Goal: Information Seeking & Learning: Learn about a topic

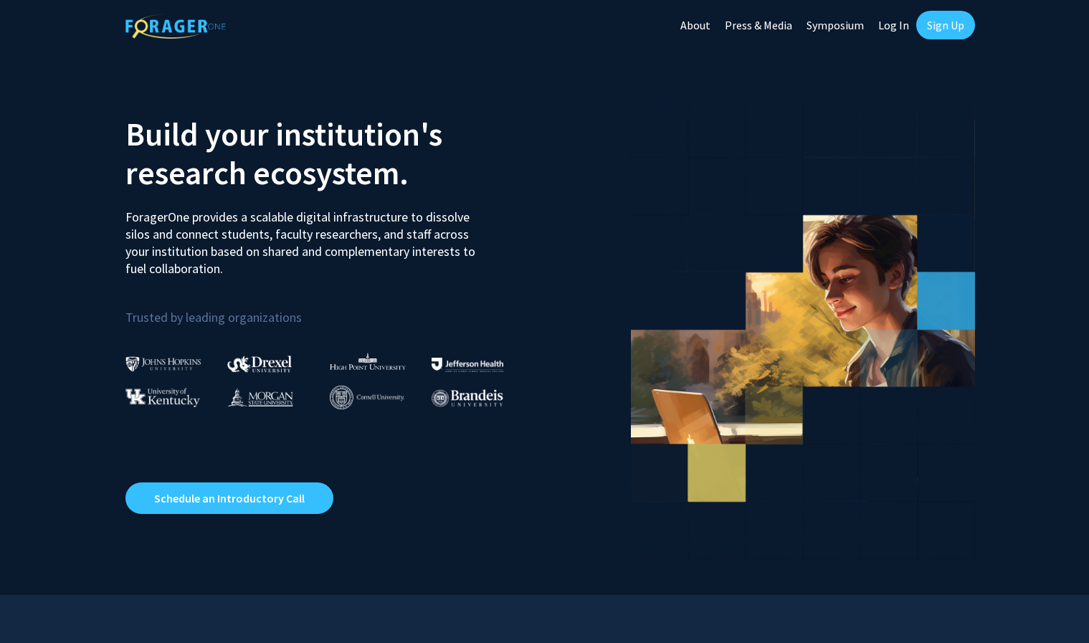
click at [927, 29] on link "Sign Up" at bounding box center [945, 25] width 59 height 29
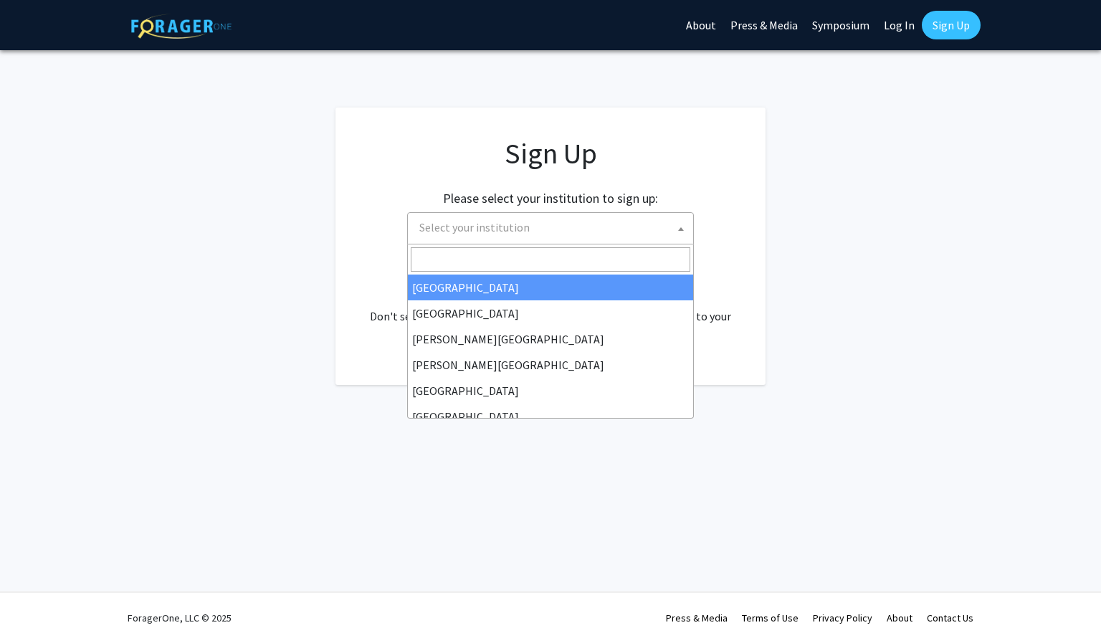
click at [570, 228] on span "Select your institution" at bounding box center [552, 227] width 279 height 29
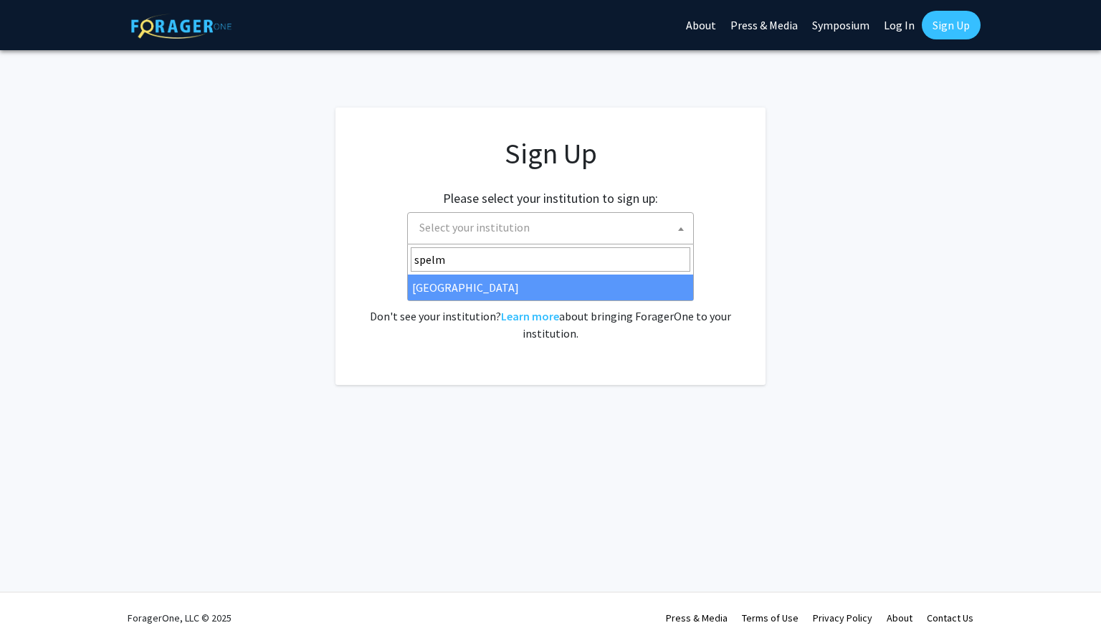
type input "spelm"
select select "4"
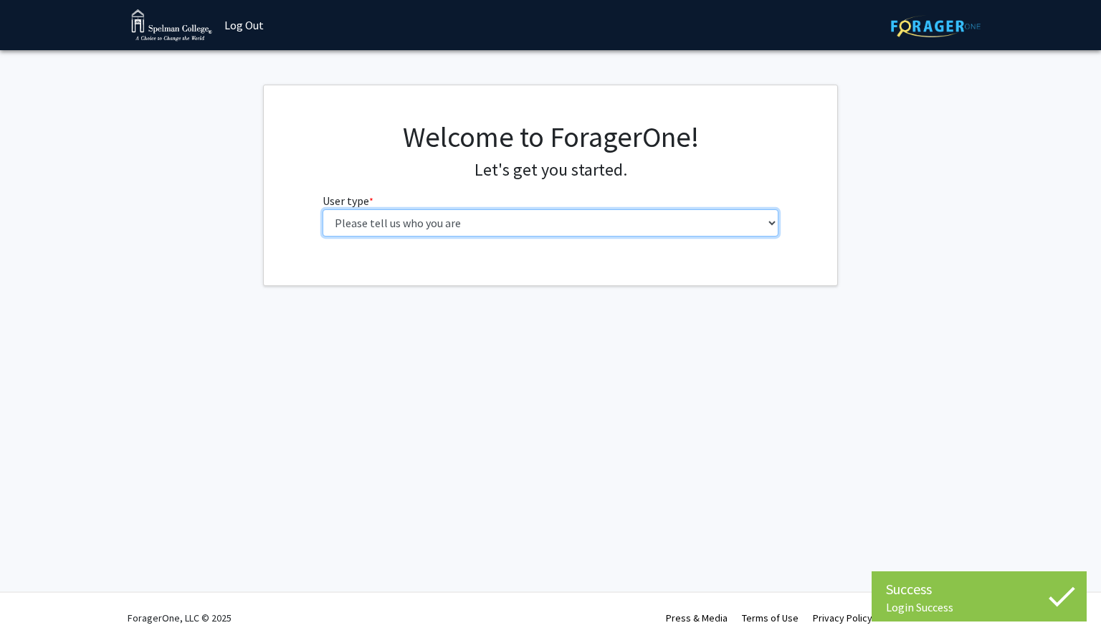
click at [677, 231] on select "Please tell us who you are Undergraduate Student Master's Student Doctoral Cand…" at bounding box center [550, 222] width 456 height 27
select select "1: undergrad"
click at [322, 209] on select "Please tell us who you are Undergraduate Student Master's Student Doctoral Cand…" at bounding box center [550, 222] width 456 height 27
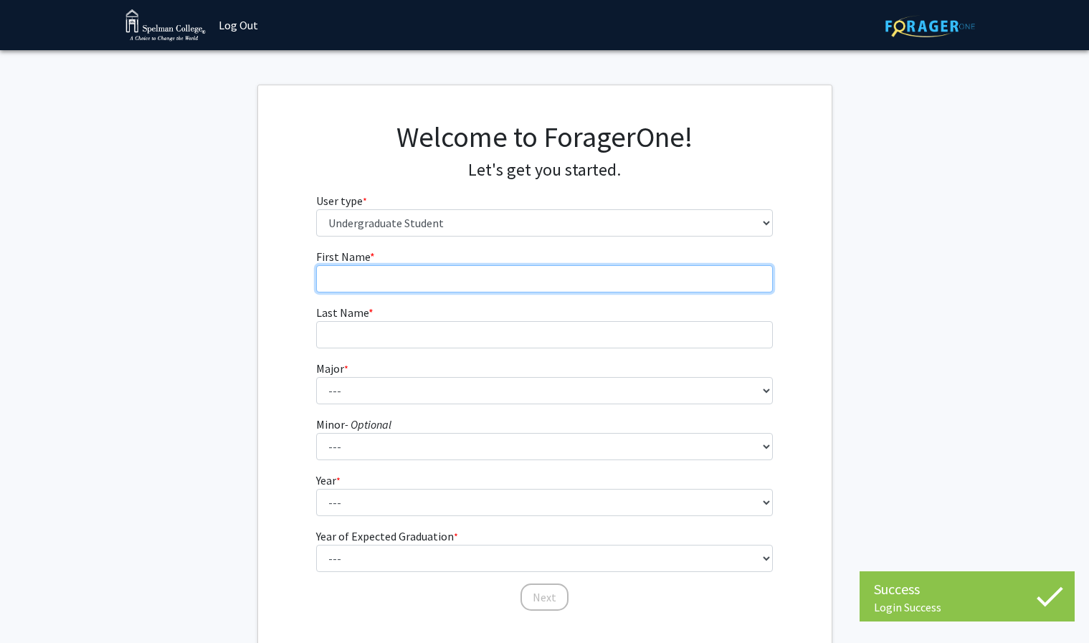
click at [571, 274] on input "First Name * required" at bounding box center [544, 278] width 456 height 27
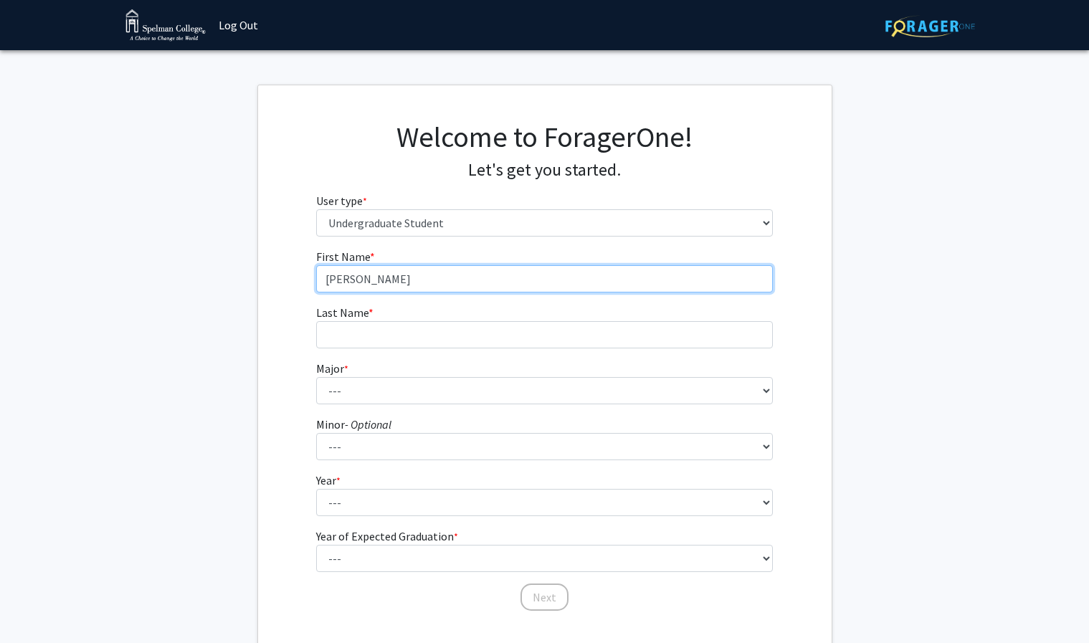
type input "Ashley"
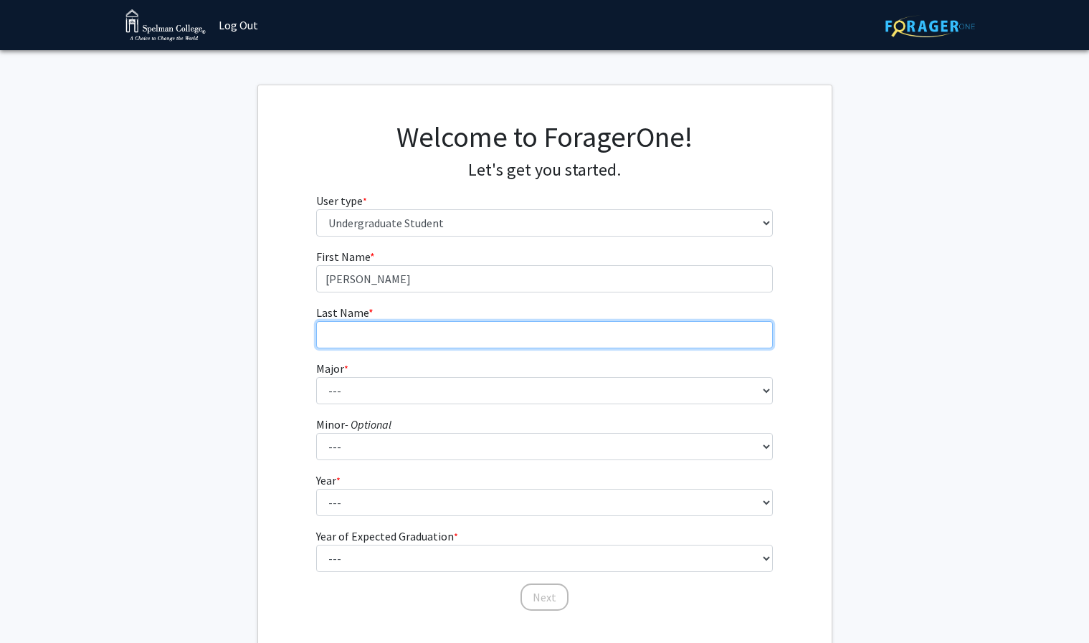
click at [521, 340] on input "Last Name * required" at bounding box center [544, 334] width 456 height 27
type input "Madden"
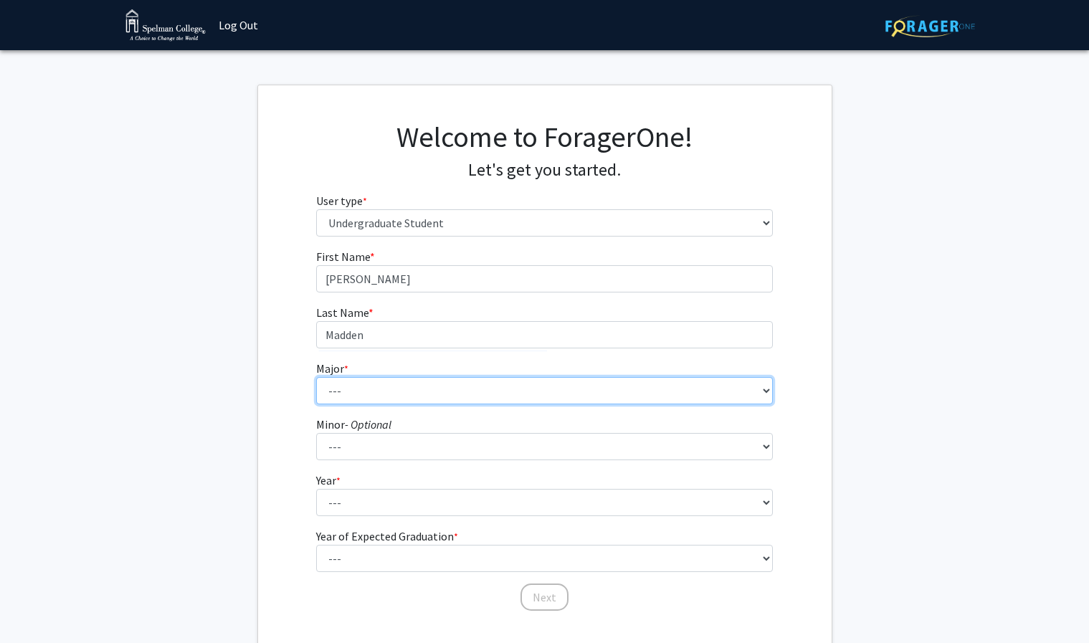
click at [518, 381] on select "--- Art Art History Biochemistry Biology Chemistry Comparative Women’s Studies …" at bounding box center [544, 390] width 456 height 27
select select "18: 264"
click at [316, 377] on select "--- Art Art History Biochemistry Biology Chemistry Comparative Women’s Studies …" at bounding box center [544, 390] width 456 height 27
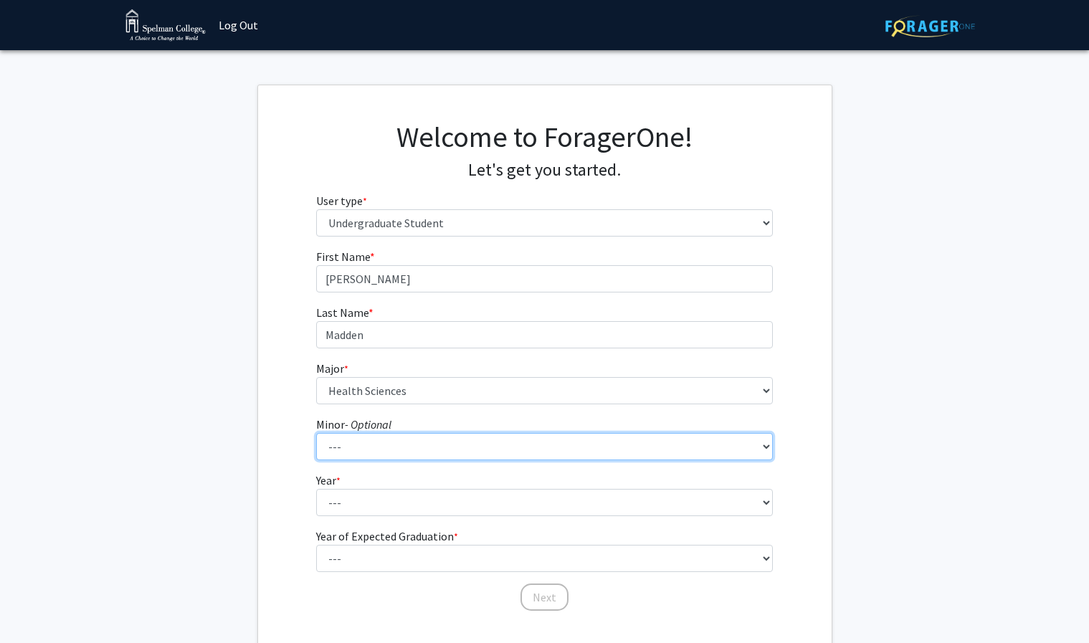
click at [510, 448] on select "--- African Diaspora Studies Anthropology Art History Asian Studies Biochemistr…" at bounding box center [544, 446] width 456 height 27
click at [510, 446] on select "--- African Diaspora Studies Anthropology Art History Asian Studies Biochemistr…" at bounding box center [544, 446] width 456 height 27
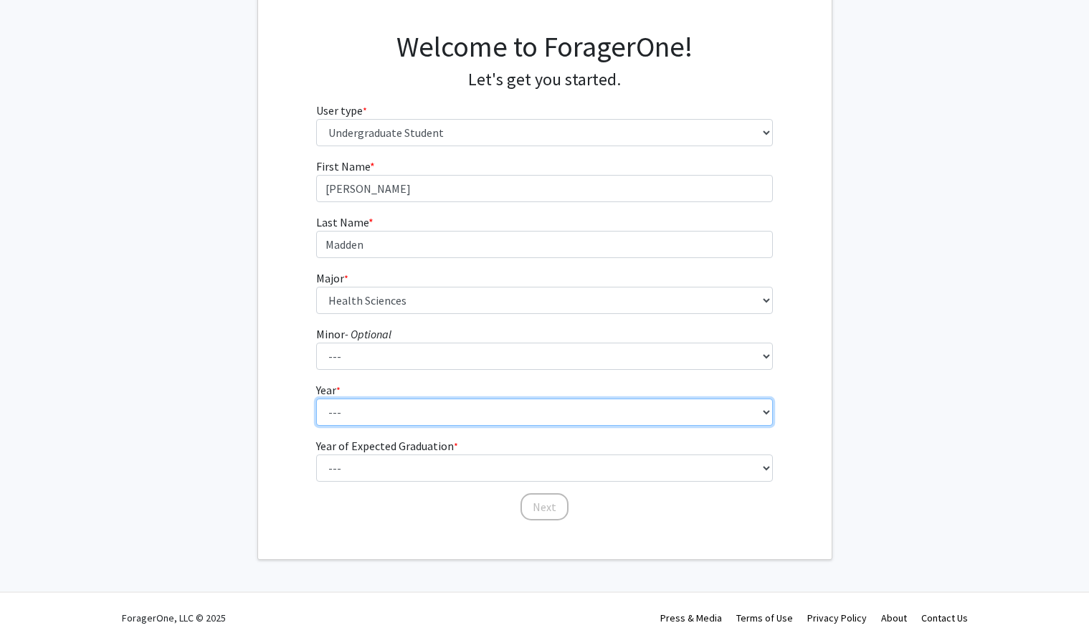
click at [463, 405] on select "--- First-year Sophomore Junior Senior Postbaccalaureate Certificate" at bounding box center [544, 411] width 456 height 27
select select "2: sophomore"
click at [316, 398] on select "--- First-year Sophomore Junior Senior Postbaccalaureate Certificate" at bounding box center [544, 411] width 456 height 27
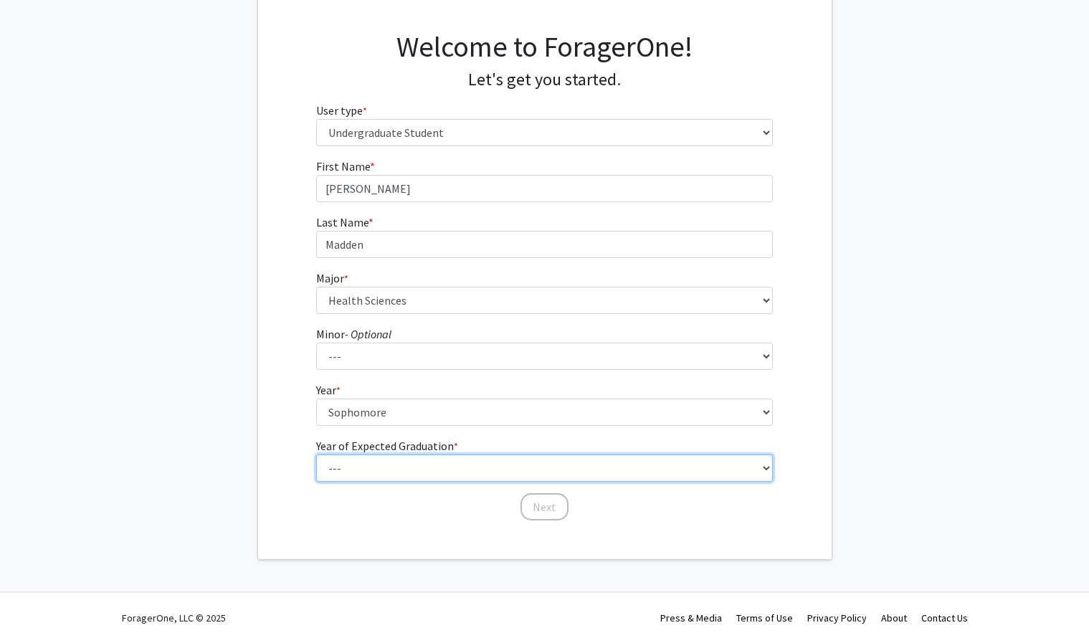
click at [385, 462] on select "--- 2025 2026 2027 2028 2029 2030 2031 2032 2033 2034" at bounding box center [544, 467] width 456 height 27
select select "4: 2028"
click at [316, 454] on select "--- 2025 2026 2027 2028 2029 2030 2031 2032 2033 2034" at bounding box center [544, 467] width 456 height 27
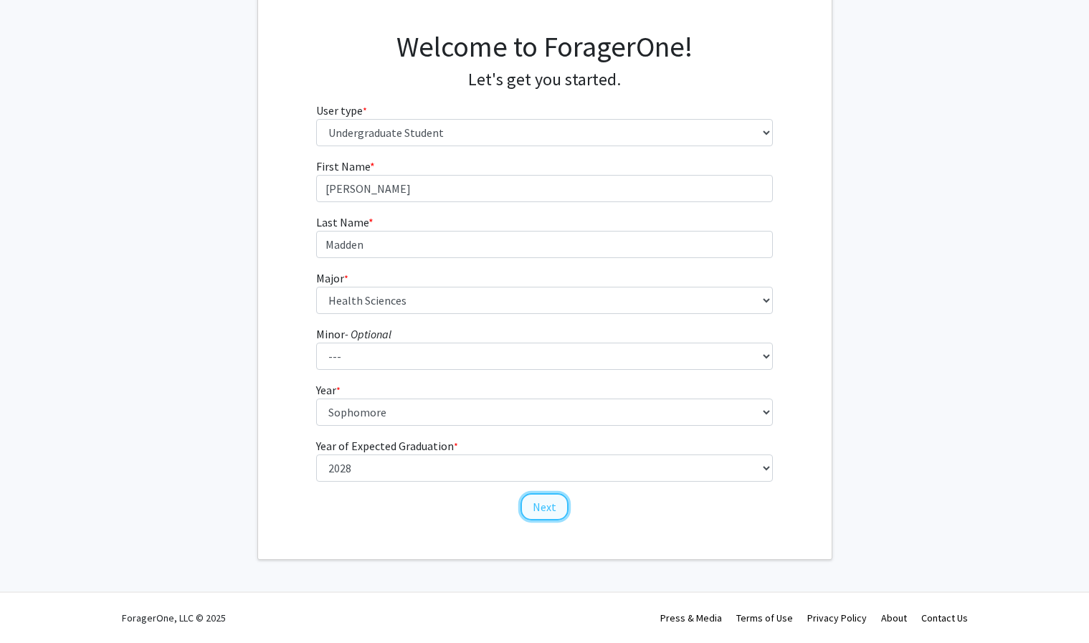
click at [543, 516] on button "Next" at bounding box center [544, 506] width 48 height 27
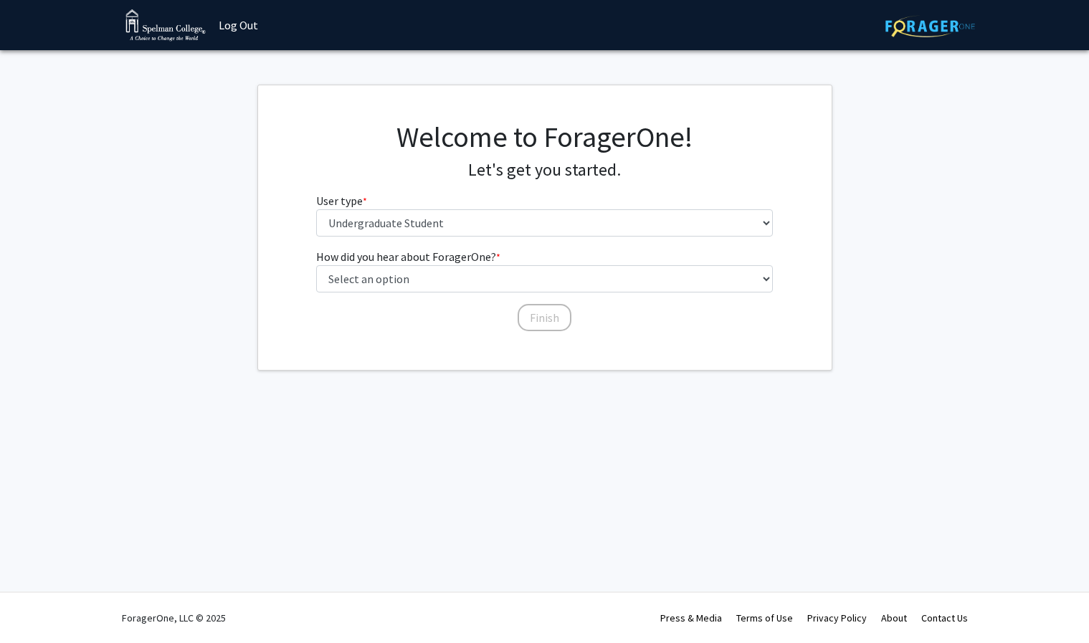
scroll to position [0, 0]
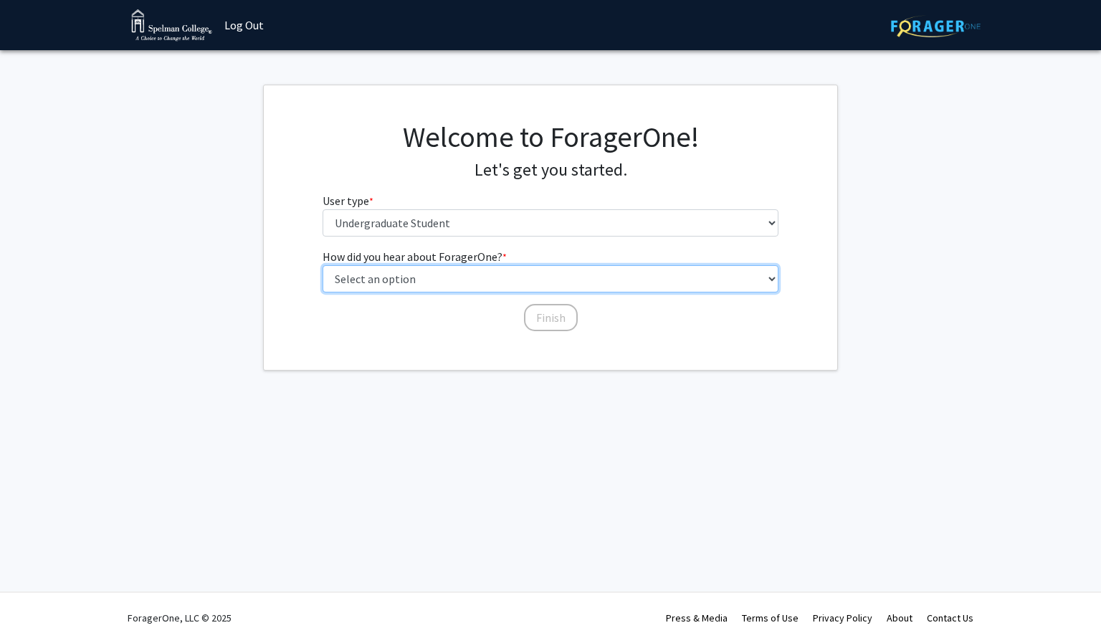
click at [435, 281] on select "Select an option Peer/student recommendation Faculty/staff recommendation Unive…" at bounding box center [550, 278] width 456 height 27
select select "2: faculty_recommendation"
click at [322, 265] on select "Select an option Peer/student recommendation Faculty/staff recommendation Unive…" at bounding box center [550, 278] width 456 height 27
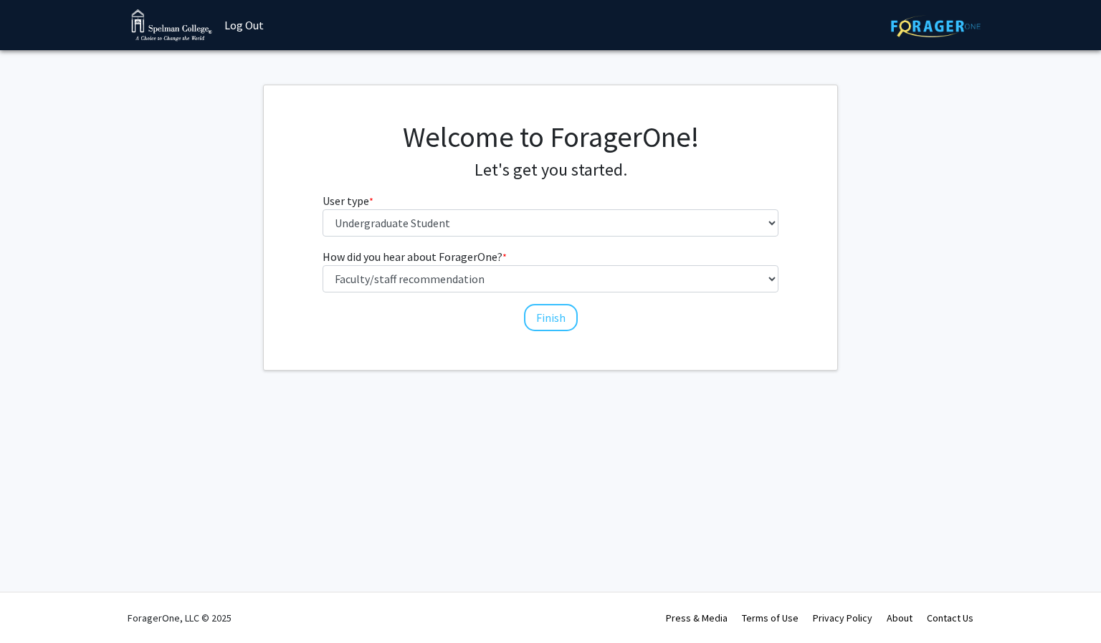
click at [560, 336] on div "Welcome to ForagerOne! Let's get you started. User type * required Please tell …" at bounding box center [550, 227] width 573 height 284
click at [556, 322] on button "Finish" at bounding box center [551, 317] width 54 height 27
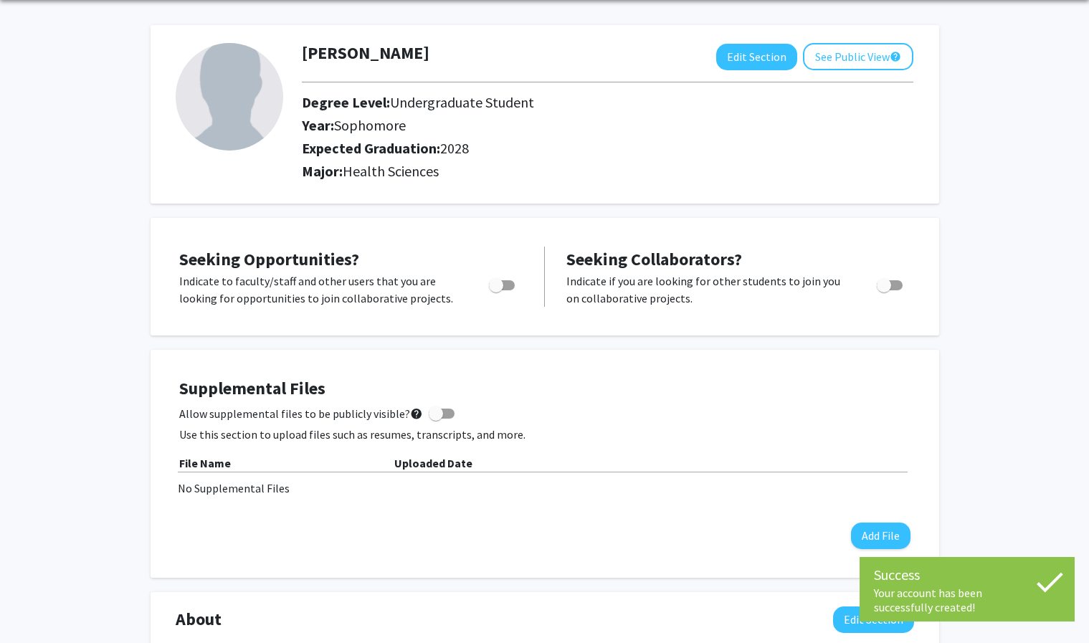
scroll to position [54, 0]
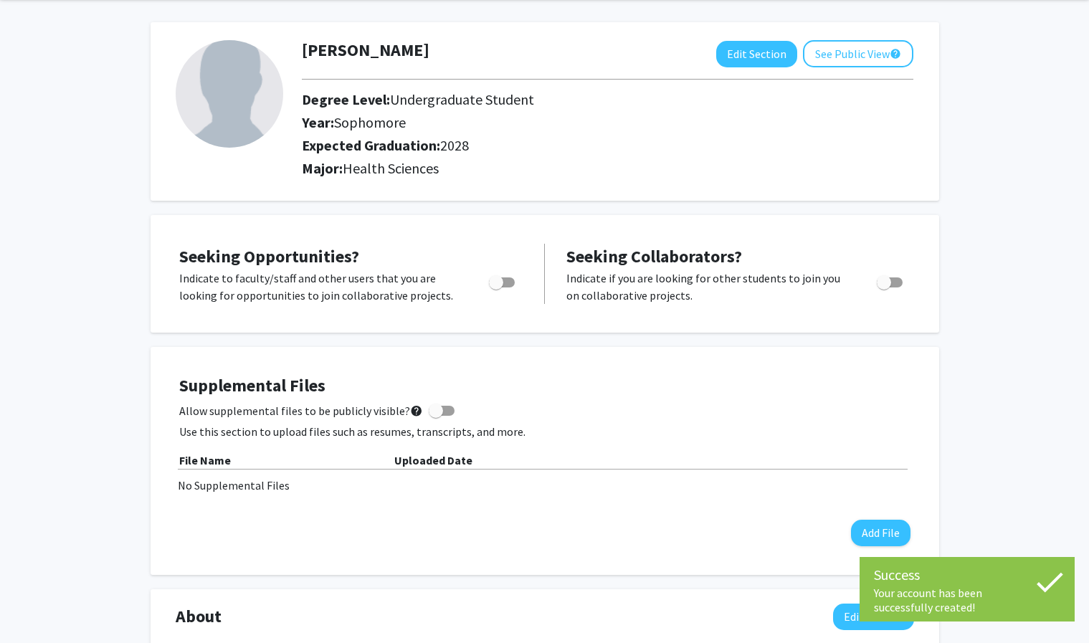
click at [509, 281] on span "Toggle" at bounding box center [502, 282] width 26 height 10
click at [496, 287] on input "Are you actively seeking opportunities?" at bounding box center [495, 287] width 1 height 1
checkbox input "true"
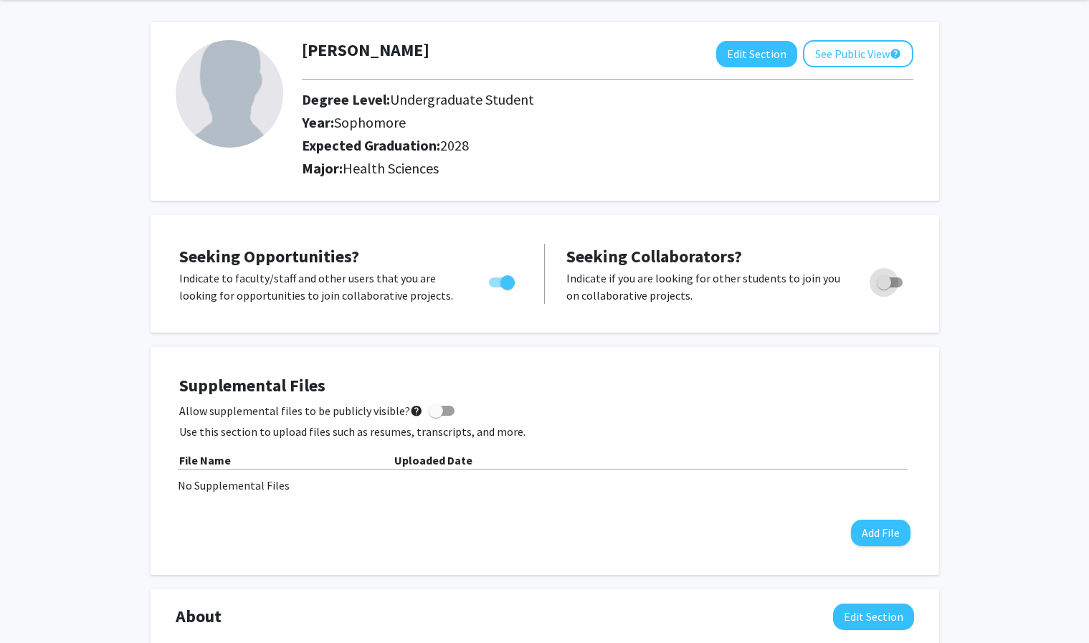
click at [897, 281] on span "Toggle" at bounding box center [889, 282] width 26 height 10
click at [884, 287] on input "Would you like to receive other student requests to work with you?" at bounding box center [883, 287] width 1 height 1
checkbox input "true"
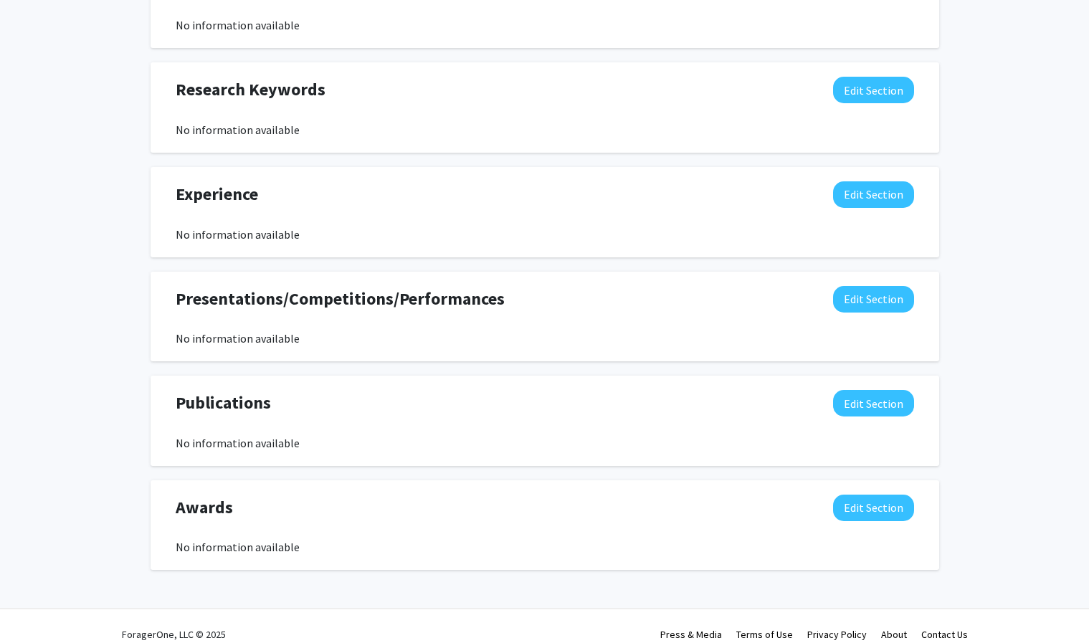
scroll to position [702, 0]
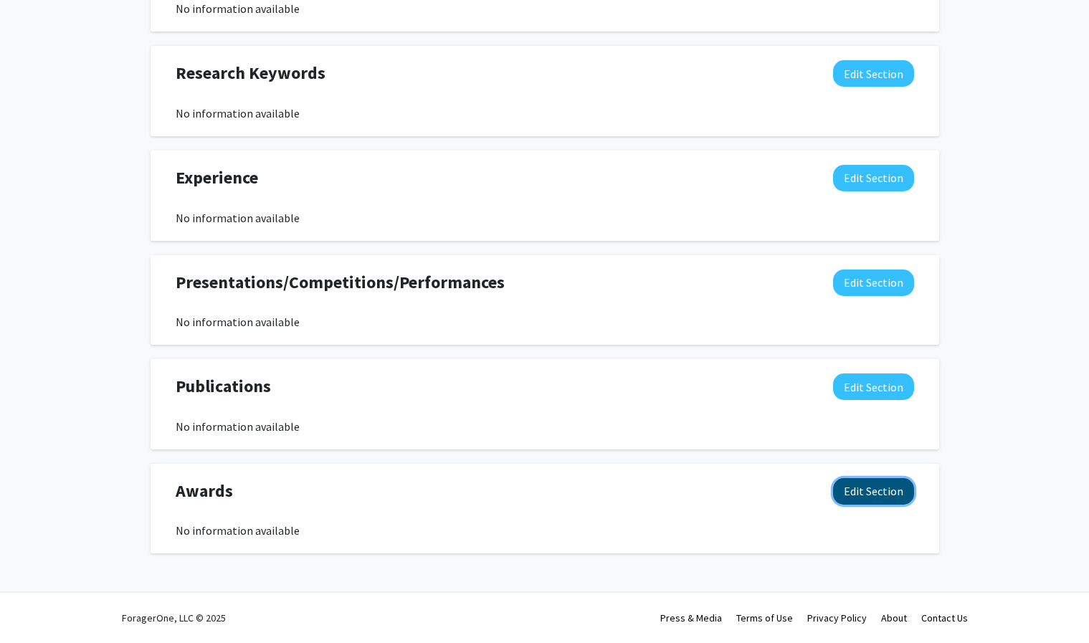
click at [859, 494] on button "Edit Section" at bounding box center [873, 491] width 81 height 27
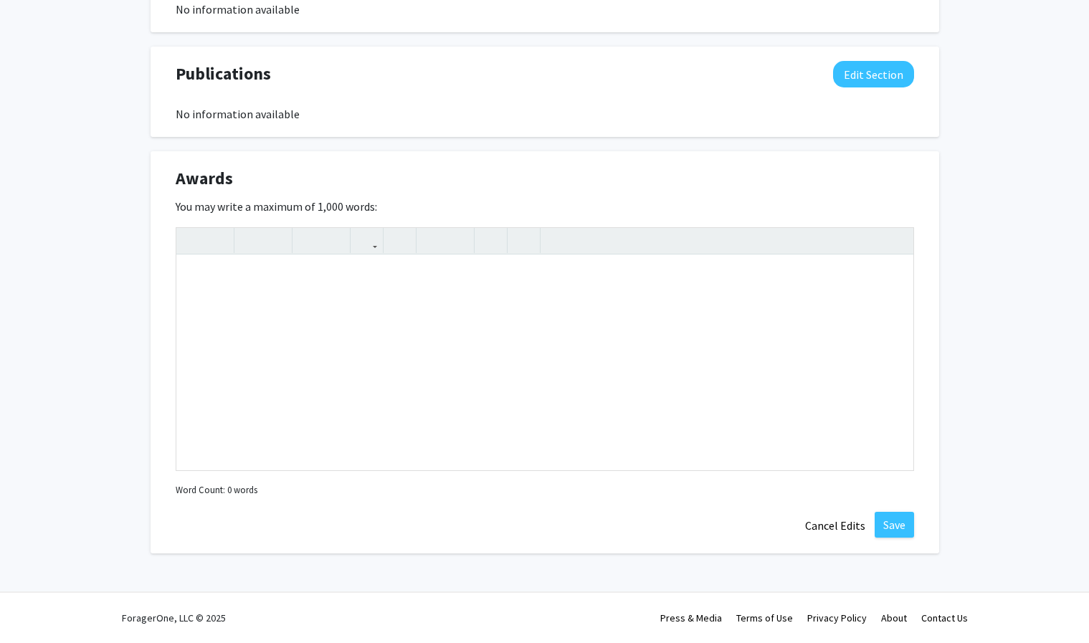
scroll to position [1008, 0]
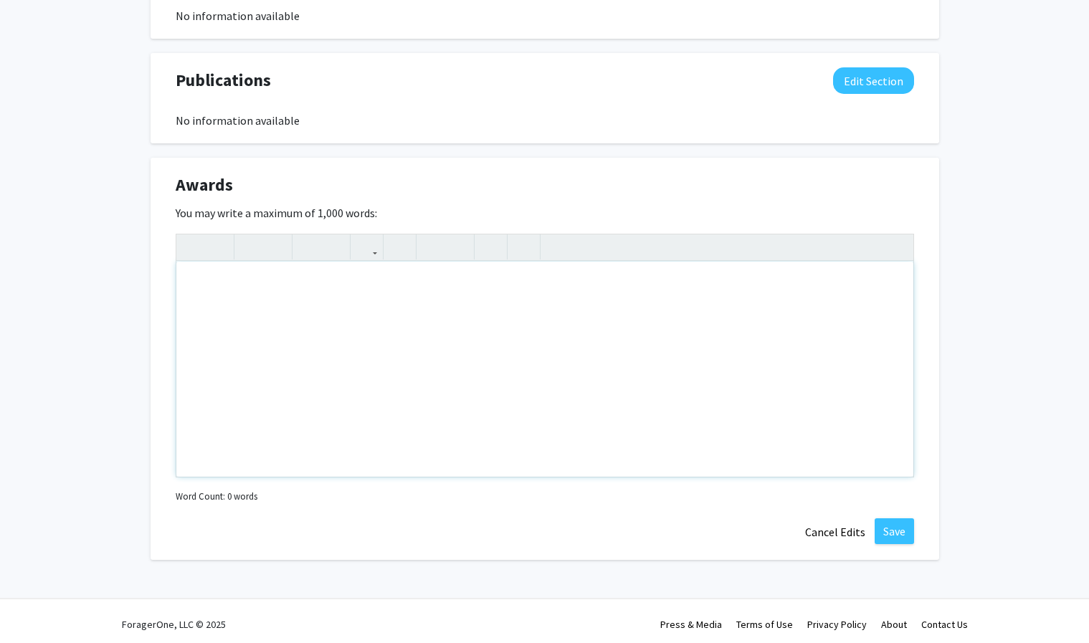
click at [521, 346] on div "Note to users with screen readers: Please deactivate our accessibility plugin f…" at bounding box center [544, 369] width 737 height 215
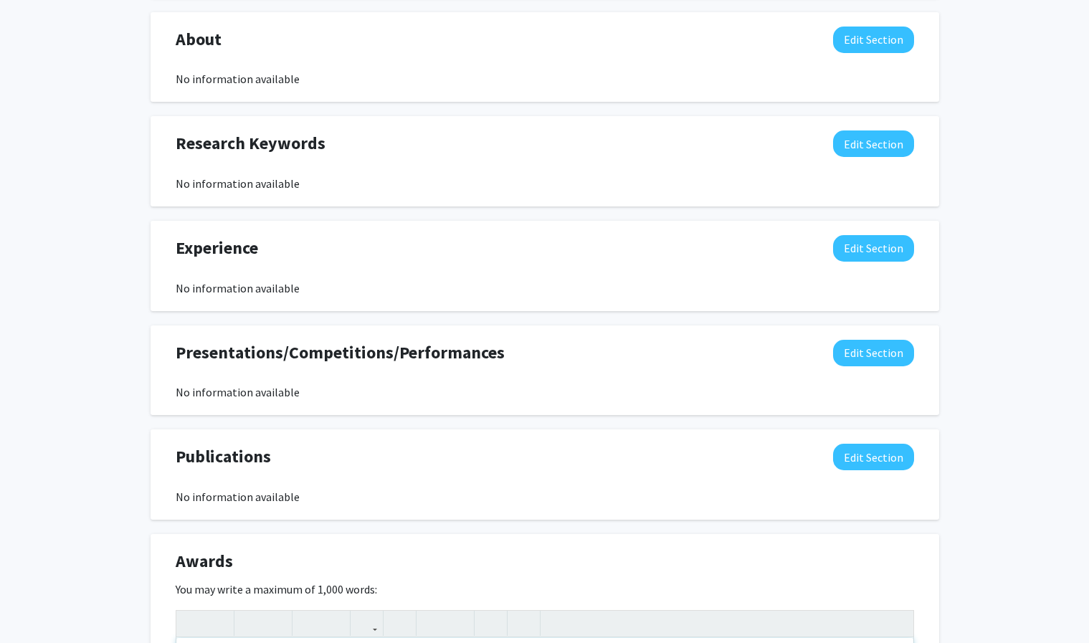
scroll to position [632, 0]
click at [879, 145] on button "Edit Section" at bounding box center [873, 143] width 81 height 27
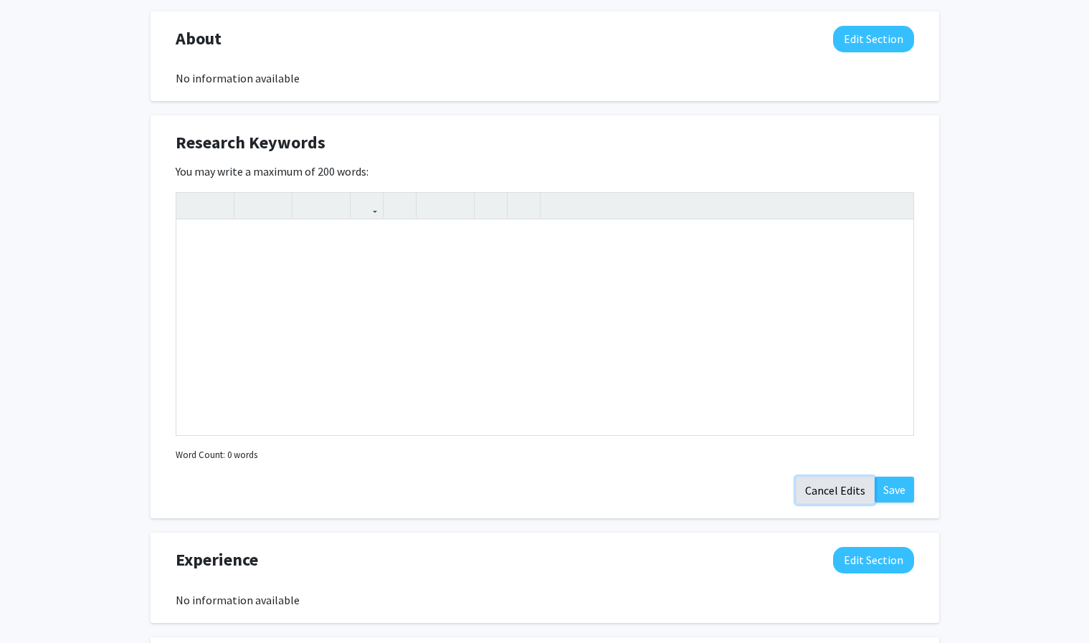
click at [808, 494] on button "Cancel Edits" at bounding box center [834, 490] width 79 height 27
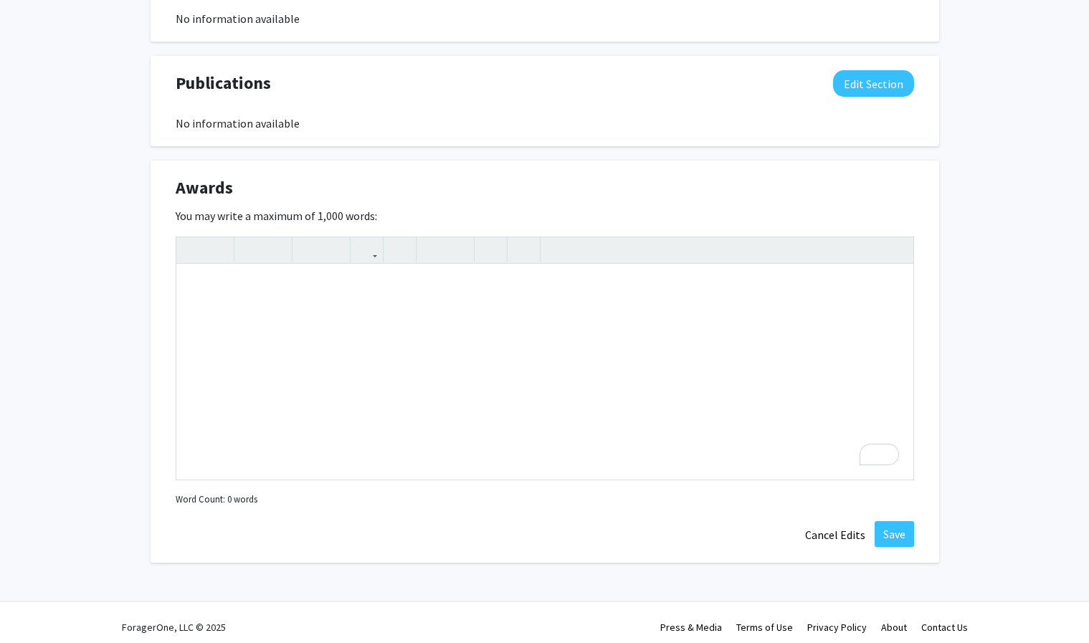
scroll to position [1014, 0]
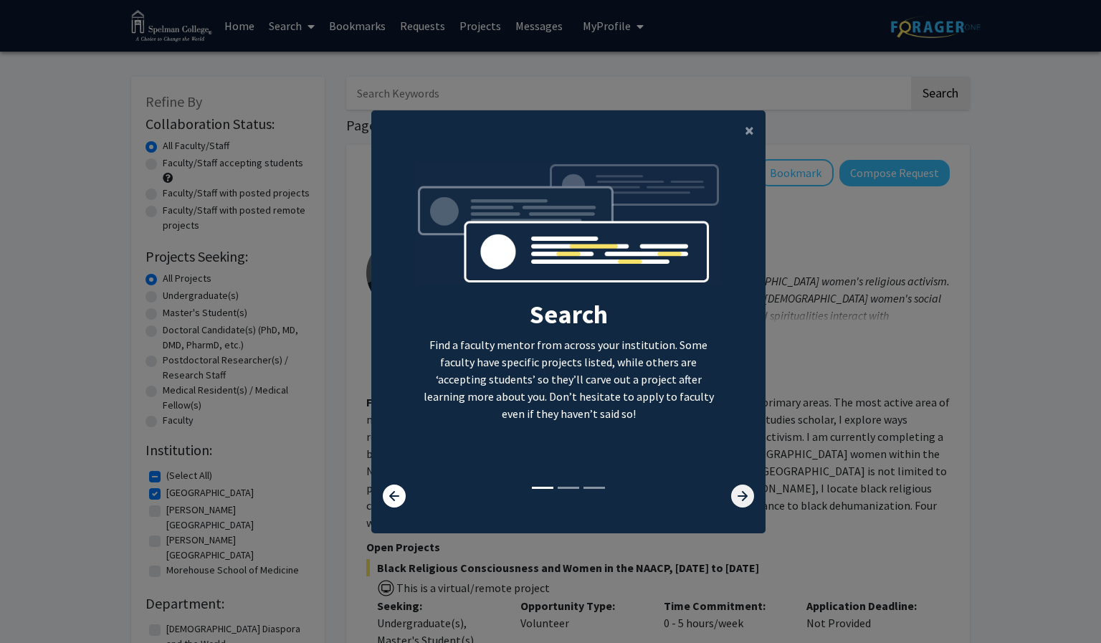
click at [738, 498] on icon at bounding box center [742, 495] width 23 height 23
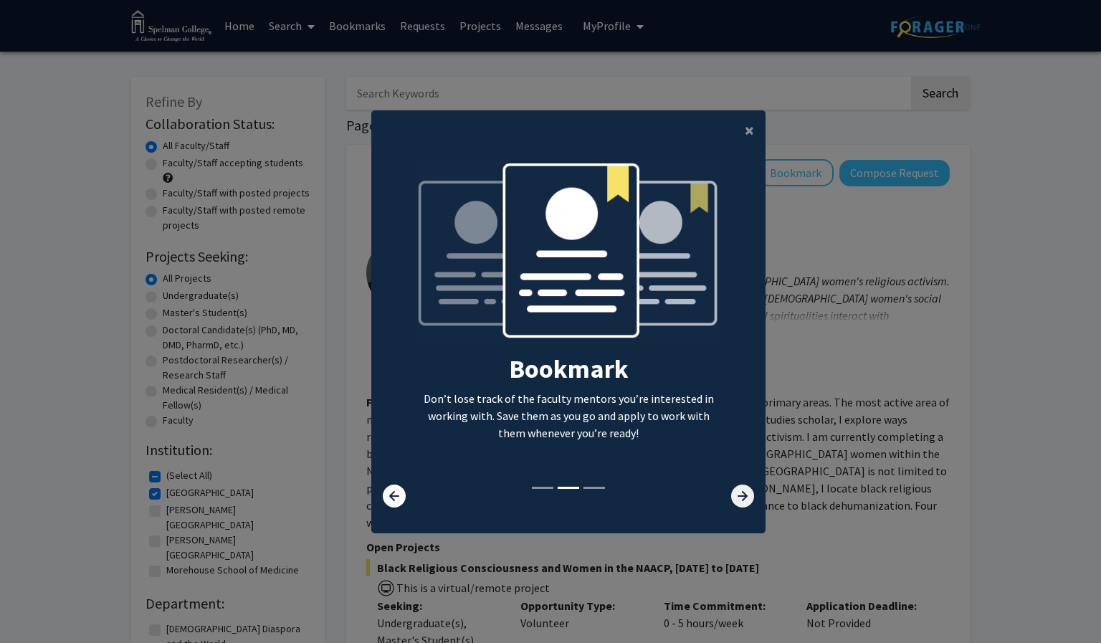
click at [739, 499] on icon at bounding box center [742, 495] width 23 height 23
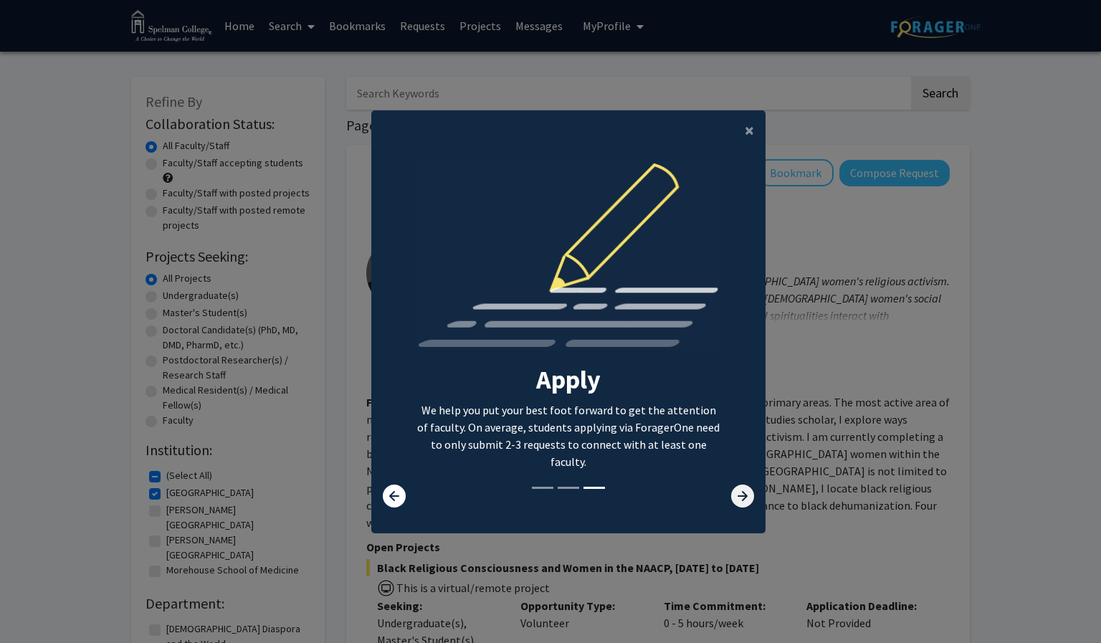
click at [739, 499] on icon at bounding box center [742, 495] width 23 height 23
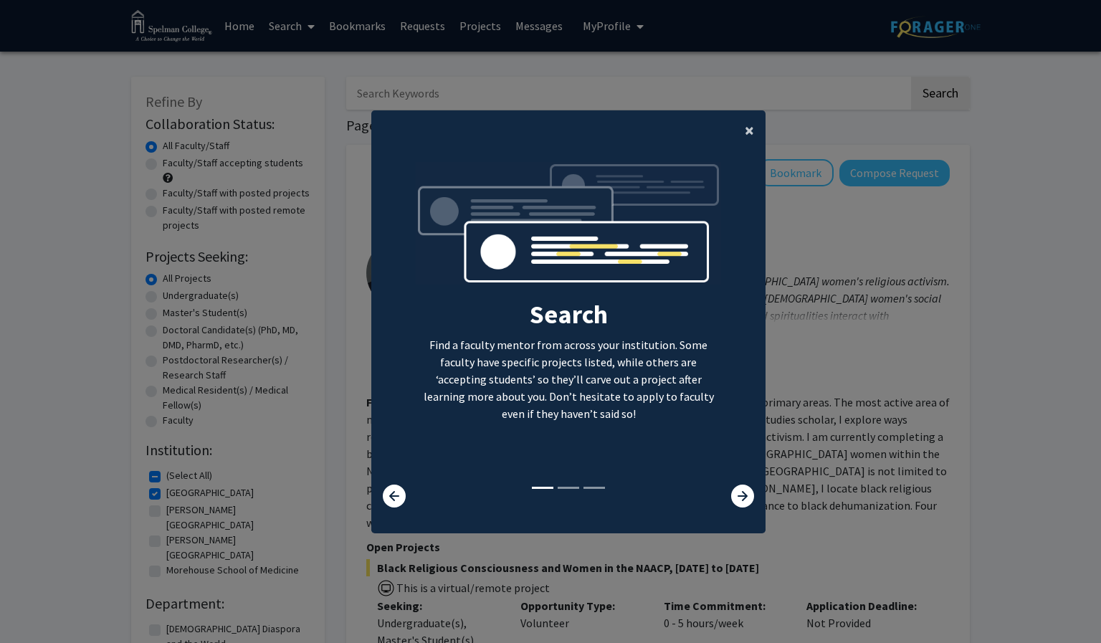
click at [745, 140] on span "×" at bounding box center [749, 130] width 9 height 22
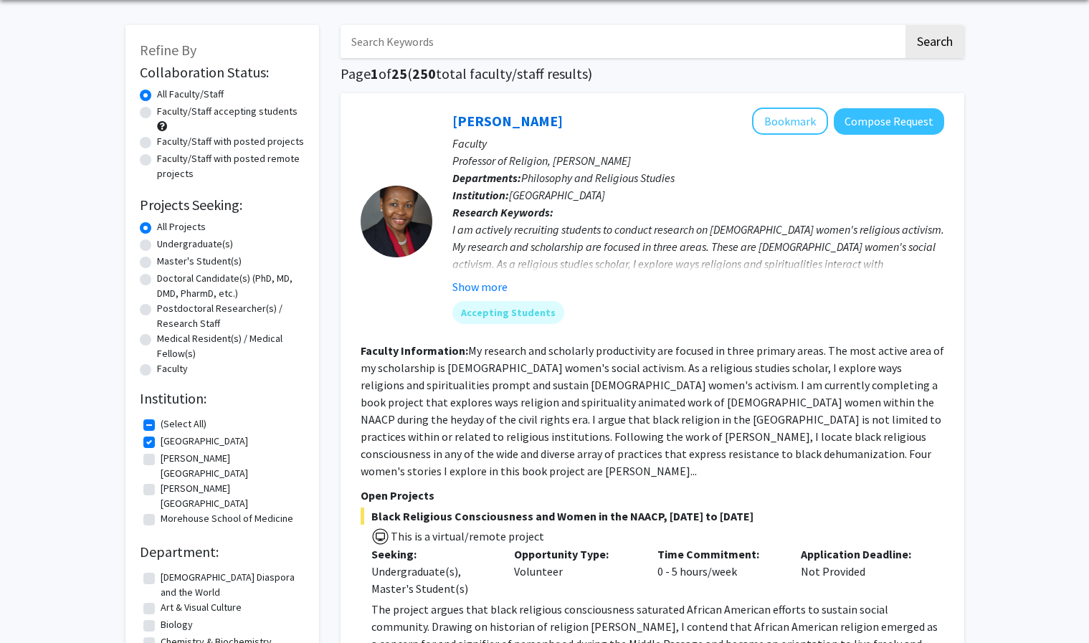
scroll to position [52, 0]
click at [446, 44] on input "Search Keywords" at bounding box center [621, 40] width 563 height 33
type input "lung"
click at [905, 24] on button "Search" at bounding box center [934, 40] width 59 height 33
checkbox input "false"
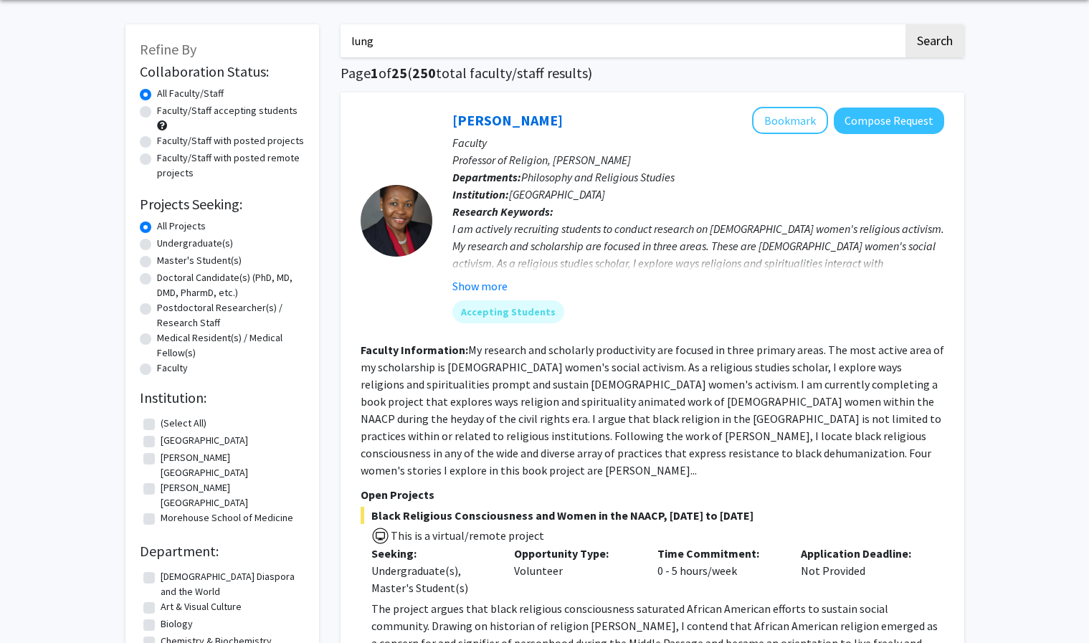
checkbox input "false"
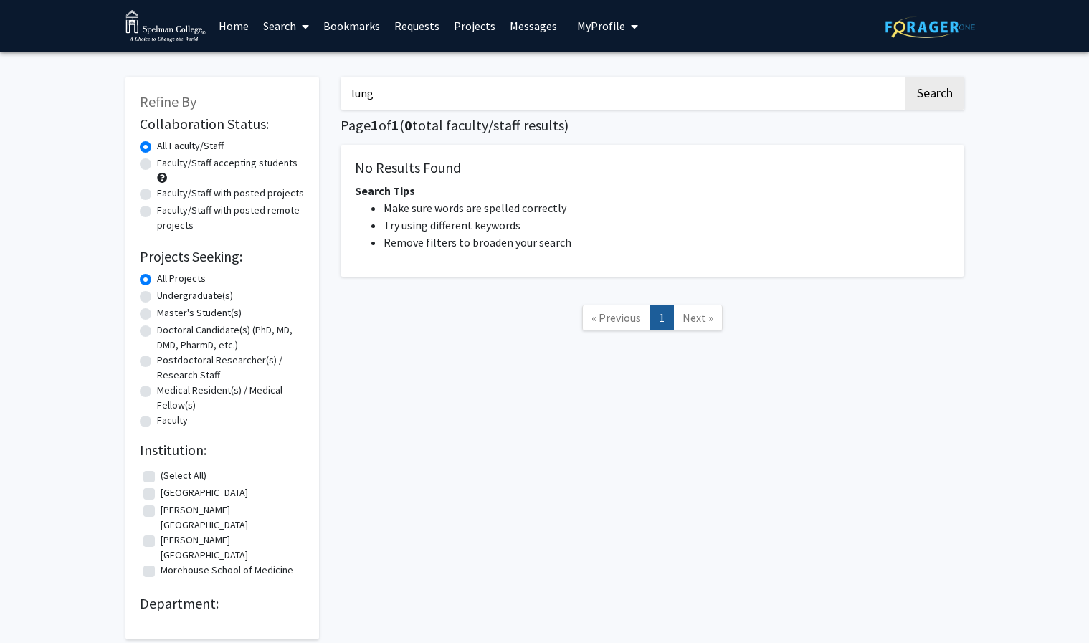
drag, startPoint x: 407, startPoint y: 89, endPoint x: 300, endPoint y: 79, distance: 107.2
click at [300, 79] on div "Refine By Collaboration Status: Collaboration Status All Faculty/Staff Collabor…" at bounding box center [545, 350] width 860 height 577
click at [157, 295] on label "Undergraduate(s)" at bounding box center [195, 295] width 76 height 15
click at [157, 295] on input "Undergraduate(s)" at bounding box center [161, 292] width 9 height 9
radio input "true"
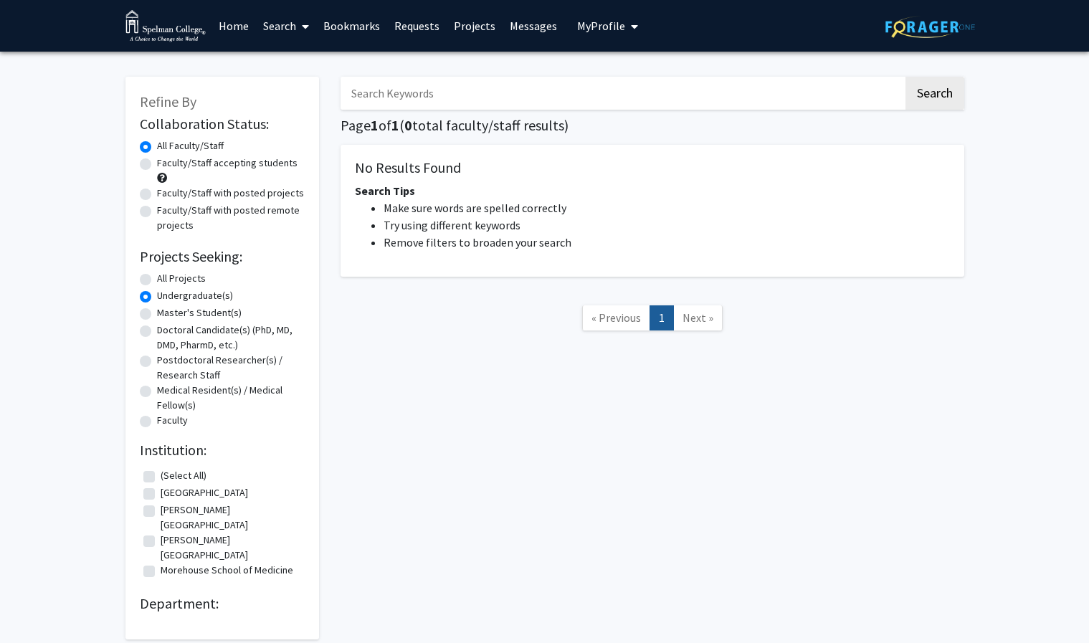
click at [524, 92] on input "Search Keywords" at bounding box center [621, 93] width 563 height 33
click at [616, 315] on span "« Previous" at bounding box center [615, 317] width 49 height 14
click at [595, 323] on span "« Previous" at bounding box center [615, 317] width 49 height 14
click at [270, 168] on label "Faculty/Staff accepting students" at bounding box center [227, 163] width 140 height 15
click at [166, 165] on input "Faculty/Staff accepting students" at bounding box center [161, 160] width 9 height 9
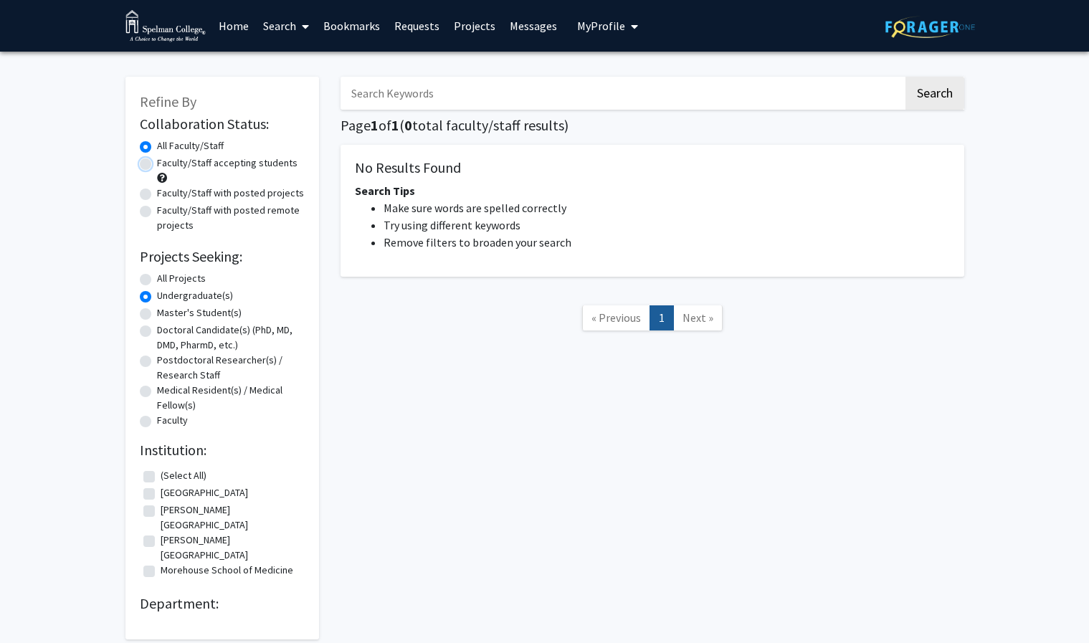
radio input "true"
click at [181, 494] on label "[GEOGRAPHIC_DATA]" at bounding box center [204, 492] width 87 height 15
click at [170, 494] on input "[GEOGRAPHIC_DATA]" at bounding box center [165, 489] width 9 height 9
checkbox input "true"
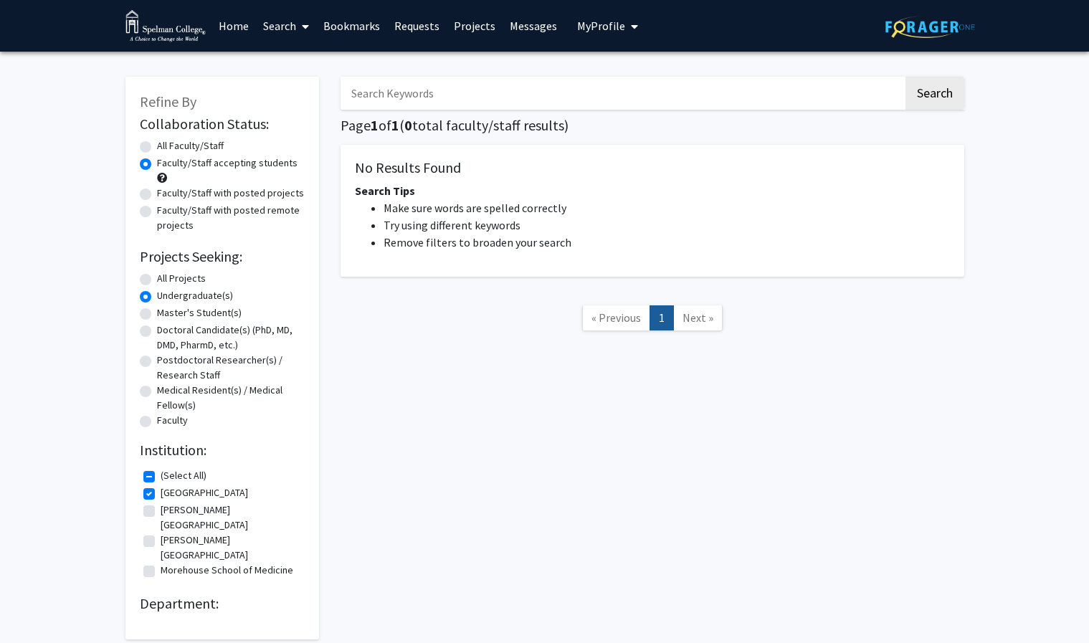
click at [181, 532] on label "[PERSON_NAME][GEOGRAPHIC_DATA]" at bounding box center [231, 547] width 140 height 30
click at [170, 532] on input "[PERSON_NAME][GEOGRAPHIC_DATA]" at bounding box center [165, 536] width 9 height 9
checkbox input "true"
click at [186, 563] on label "Morehouse School of Medicine" at bounding box center [227, 570] width 133 height 15
click at [170, 563] on input "Morehouse School of Medicine" at bounding box center [165, 567] width 9 height 9
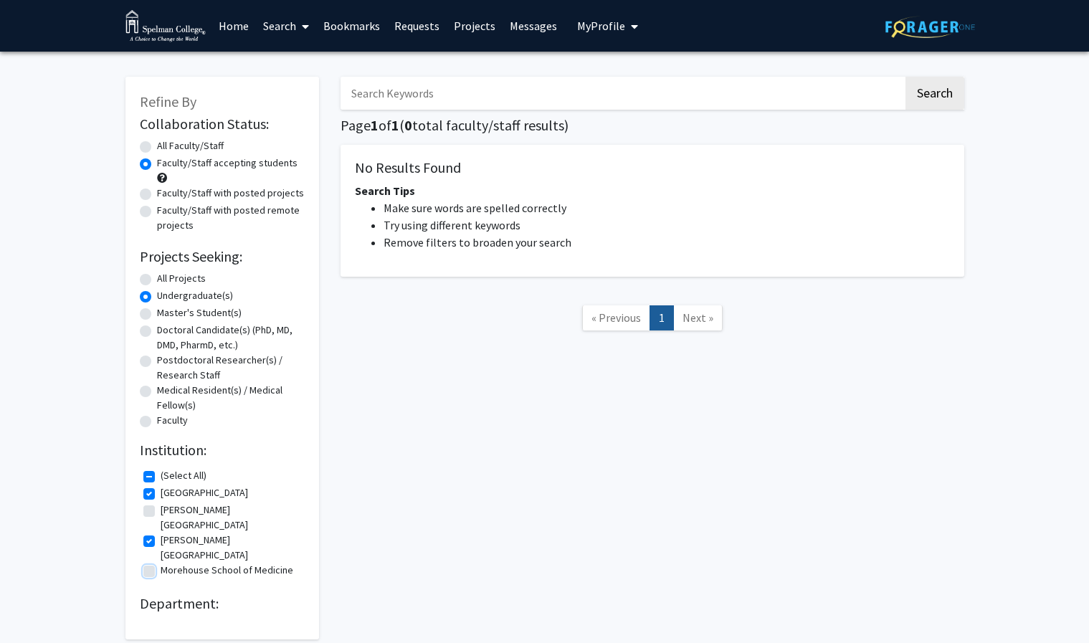
checkbox input "true"
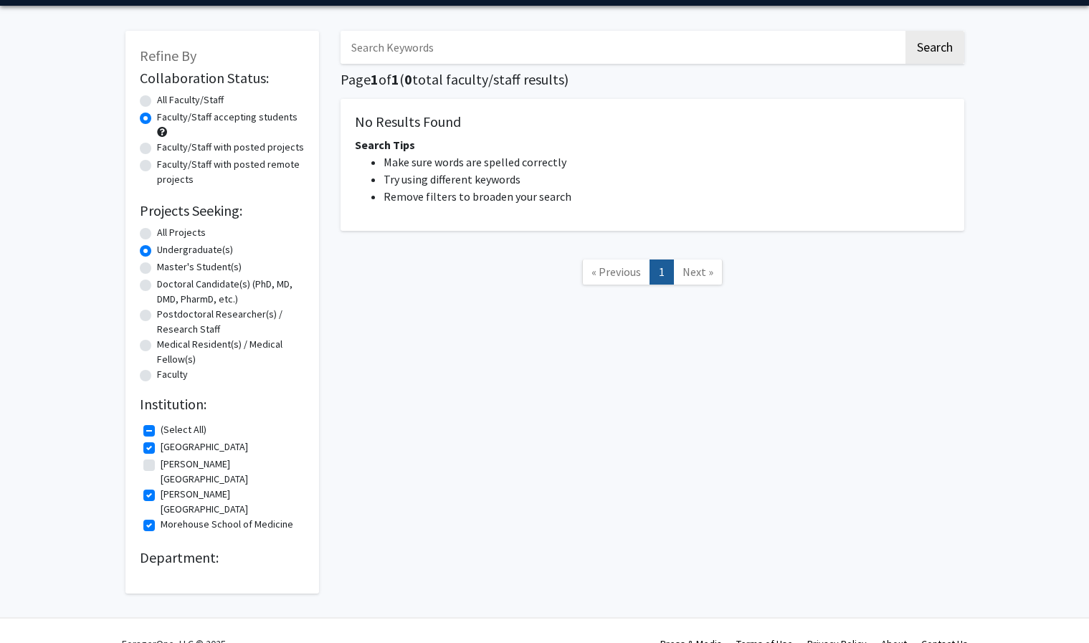
click at [157, 97] on label "All Faculty/Staff" at bounding box center [190, 99] width 67 height 15
click at [157, 97] on input "All Faculty/Staff" at bounding box center [161, 96] width 9 height 9
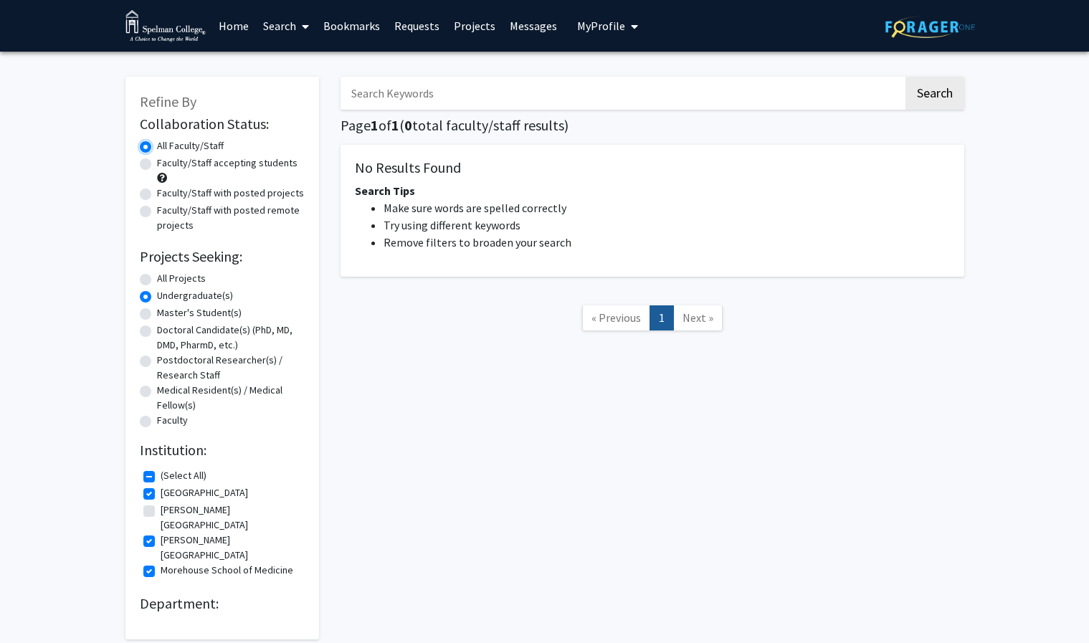
radio input "false"
radio input "true"
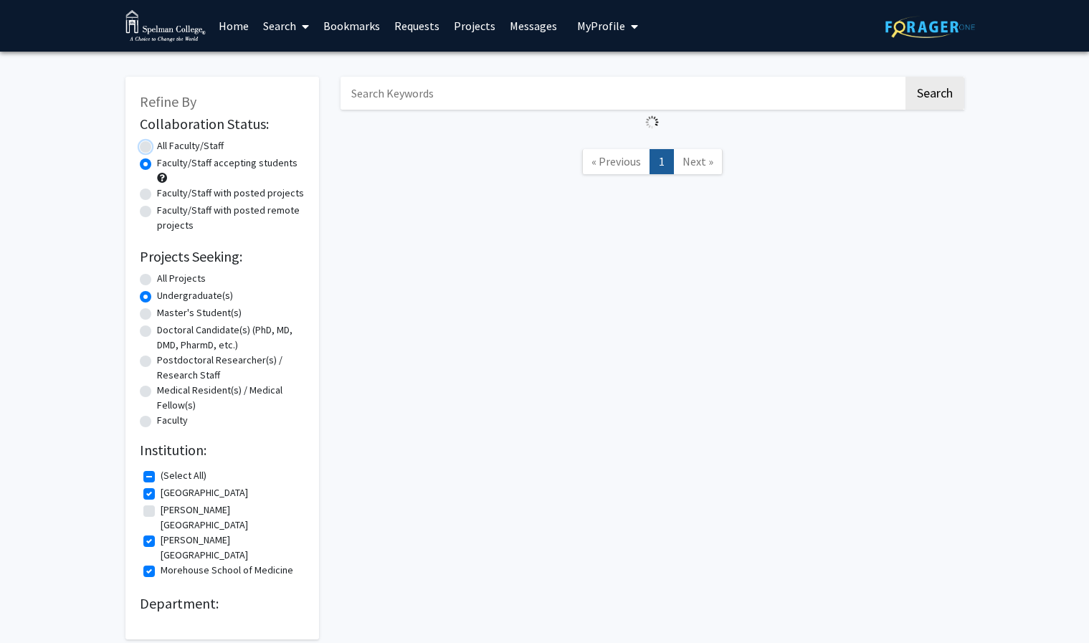
scroll to position [46, 0]
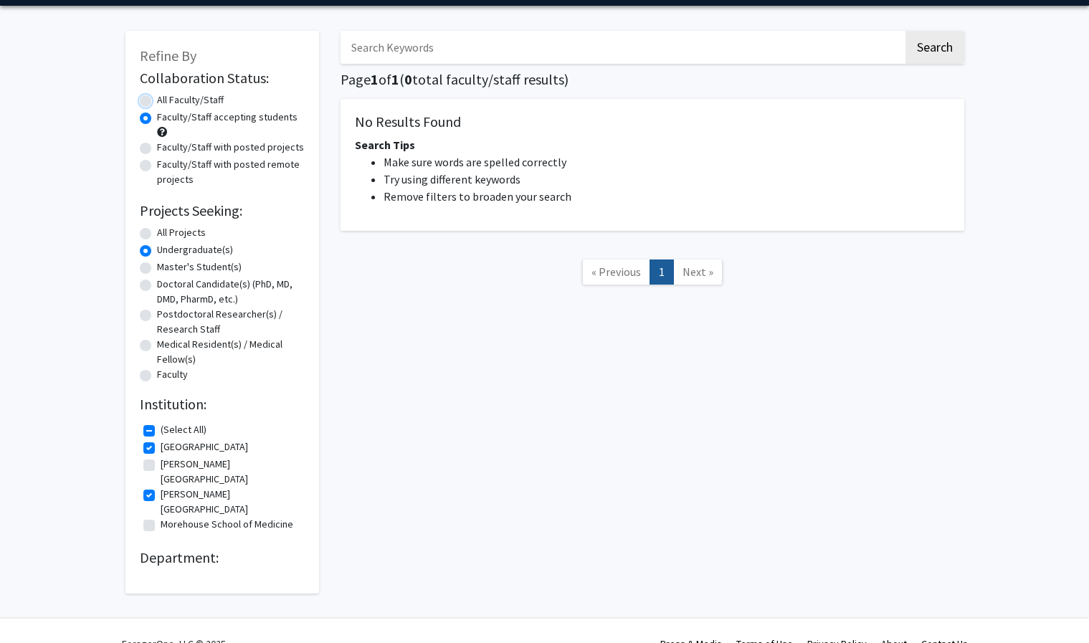
checkbox input "false"
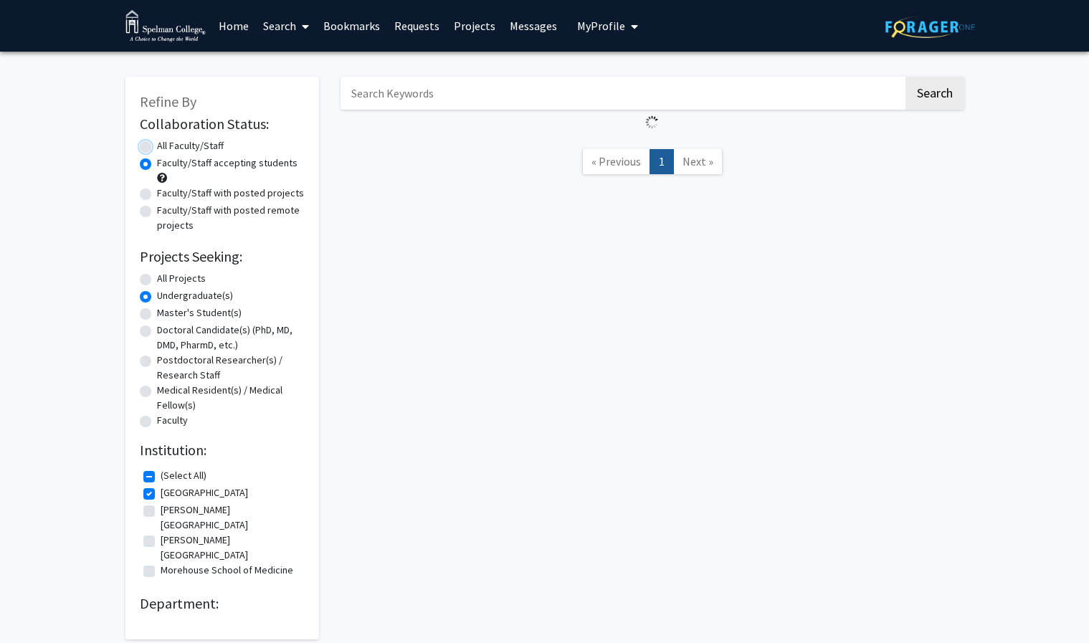
checkbox input "false"
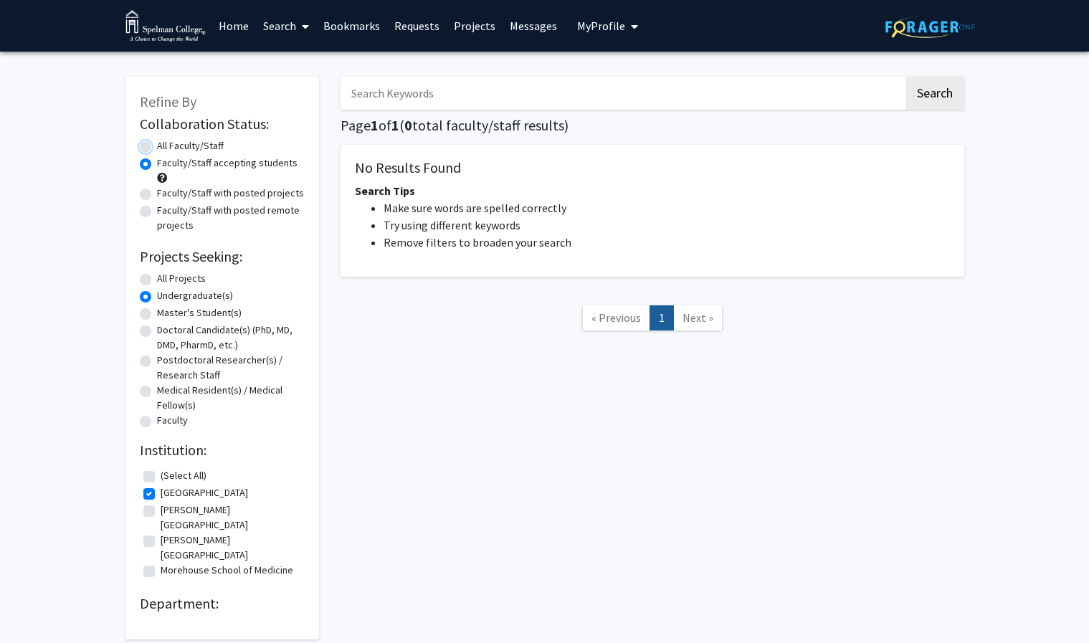
checkbox input "false"
radio input "true"
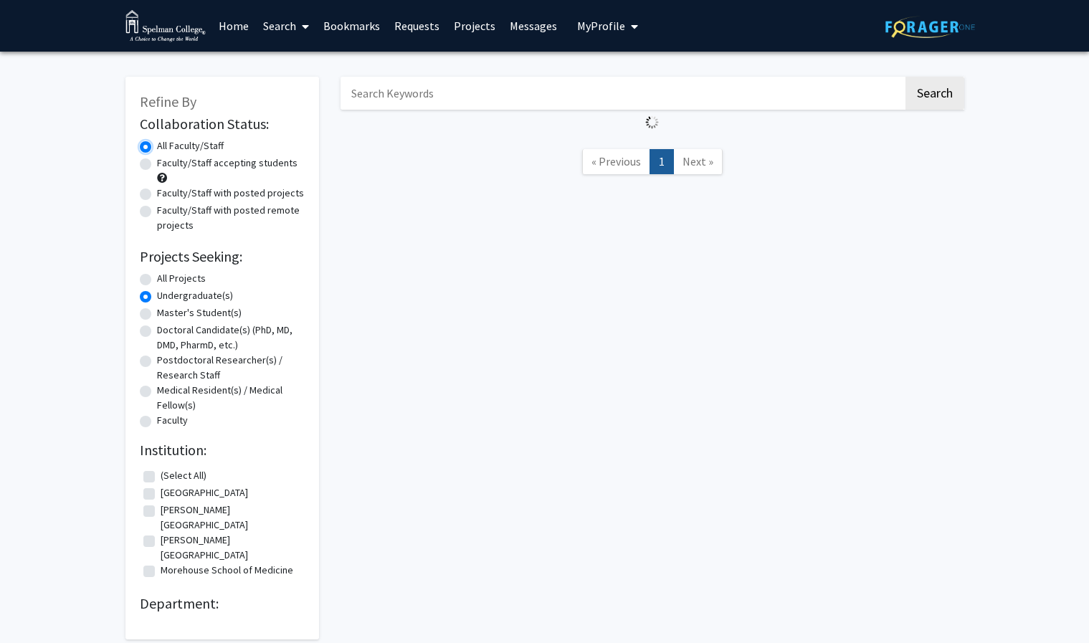
radio input "true"
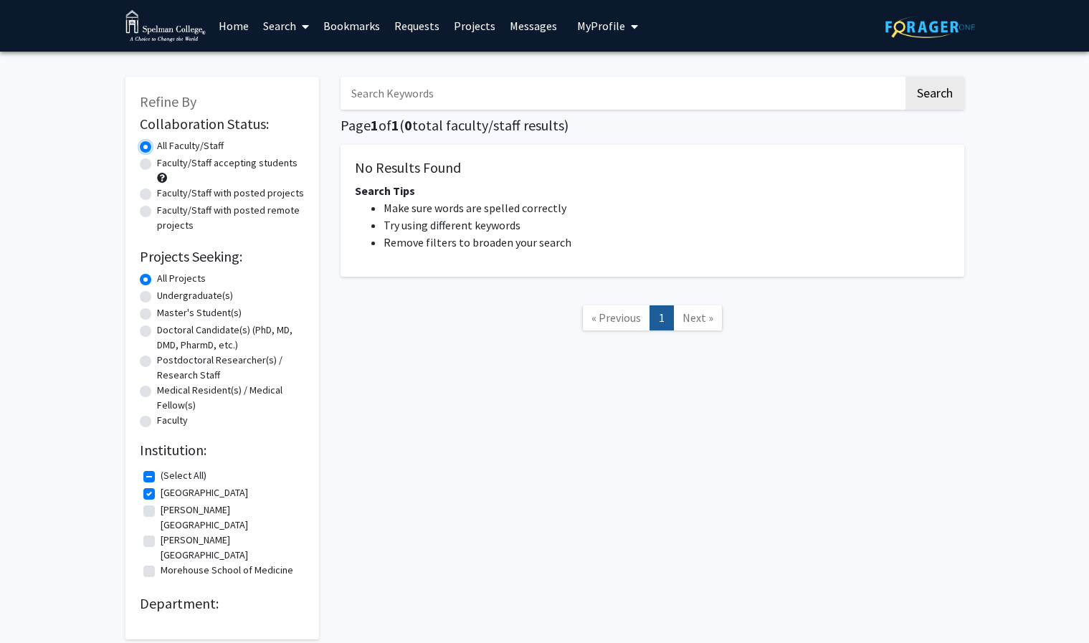
checkbox input "true"
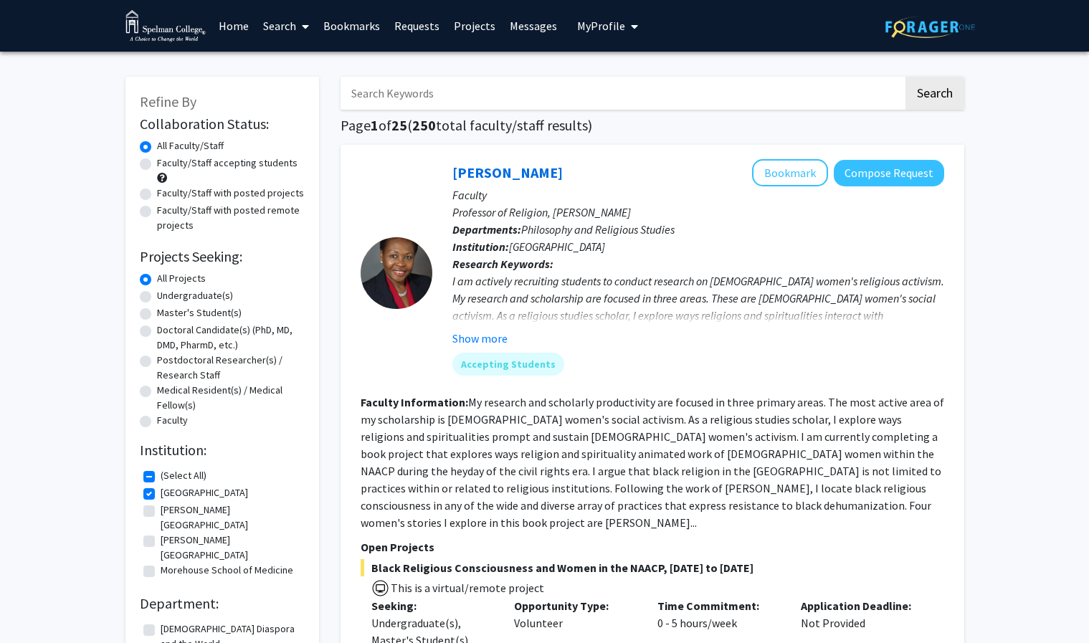
click at [157, 168] on label "Faculty/Staff accepting students" at bounding box center [227, 163] width 140 height 15
click at [157, 165] on input "Faculty/Staff accepting students" at bounding box center [161, 160] width 9 height 9
radio input "true"
click at [157, 294] on label "Undergraduate(s)" at bounding box center [195, 295] width 76 height 15
click at [157, 294] on input "Undergraduate(s)" at bounding box center [161, 292] width 9 height 9
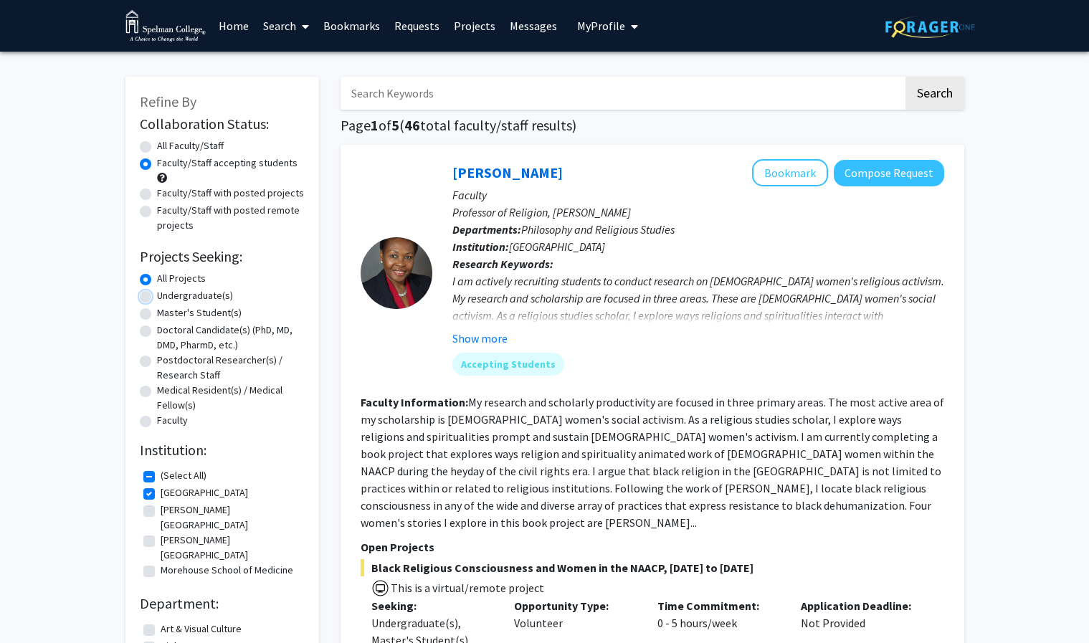
radio input "true"
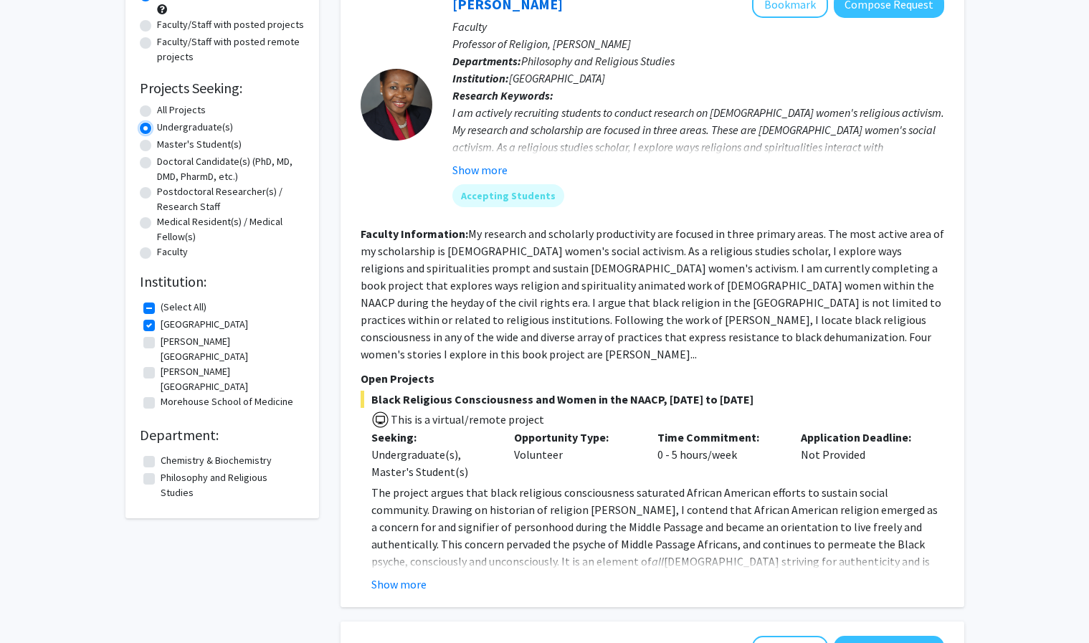
scroll to position [168, 0]
click at [190, 454] on label "Chemistry & Biochemistry" at bounding box center [216, 461] width 111 height 15
click at [170, 454] on input "Chemistry & Biochemistry" at bounding box center [165, 458] width 9 height 9
checkbox input "true"
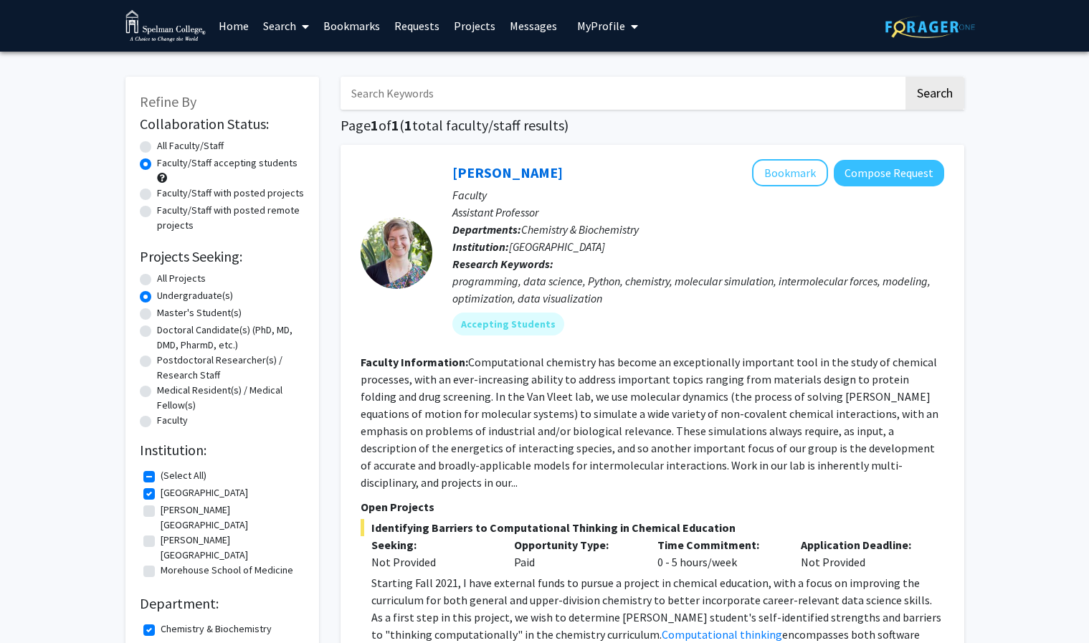
click at [249, 217] on label "Faculty/Staff with posted remote projects" at bounding box center [231, 218] width 148 height 30
click at [166, 212] on input "Faculty/Staff with posted remote projects" at bounding box center [161, 207] width 9 height 9
radio input "true"
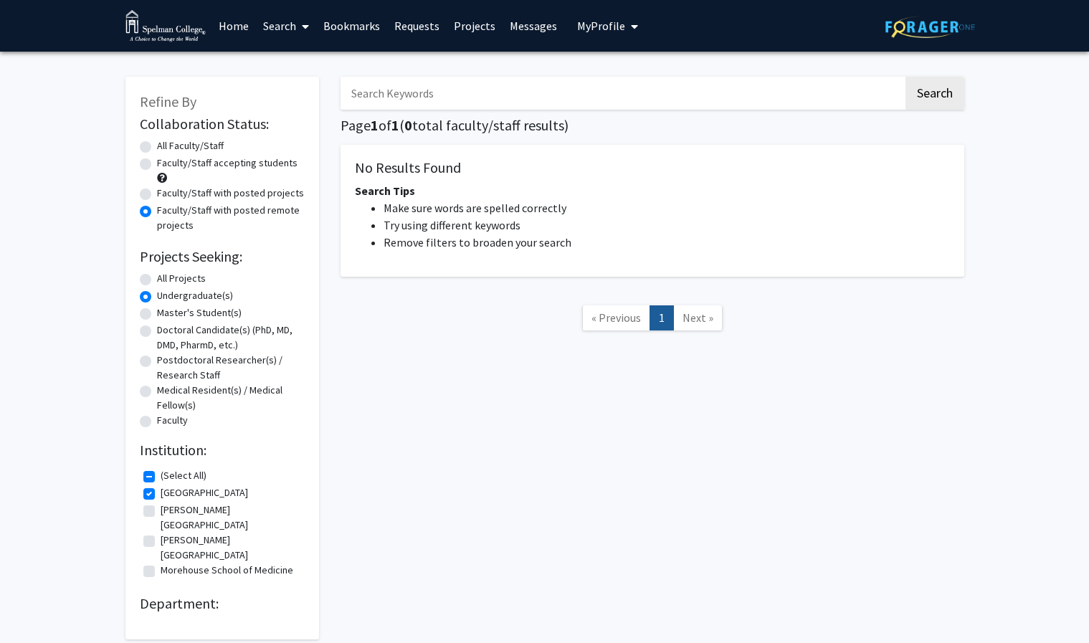
click at [168, 150] on label "All Faculty/Staff" at bounding box center [190, 145] width 67 height 15
click at [166, 148] on input "All Faculty/Staff" at bounding box center [161, 142] width 9 height 9
radio input "true"
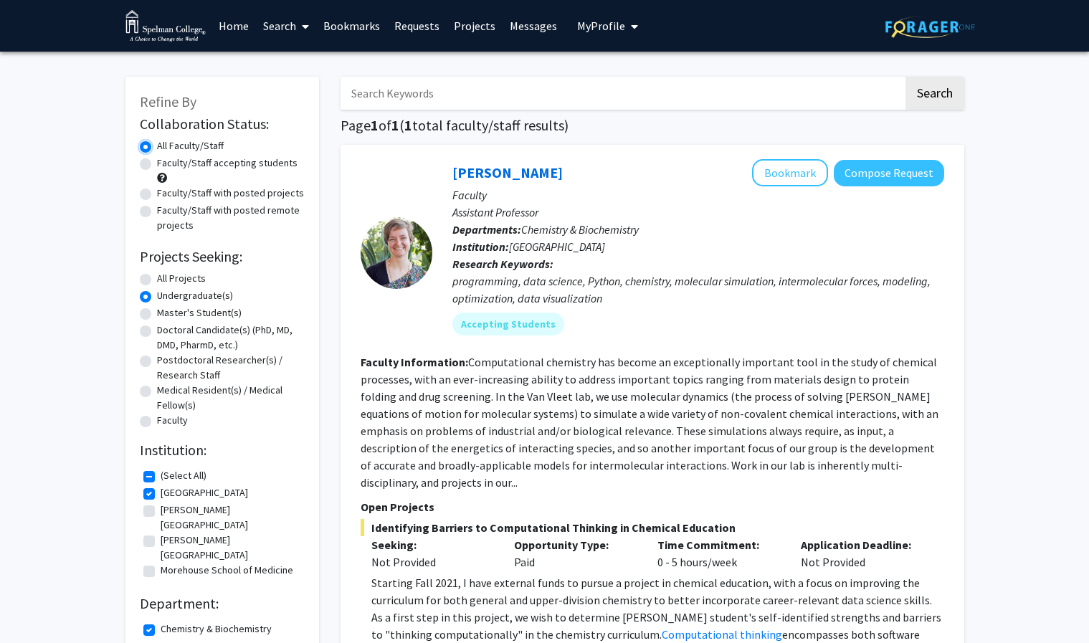
scroll to position [64, 0]
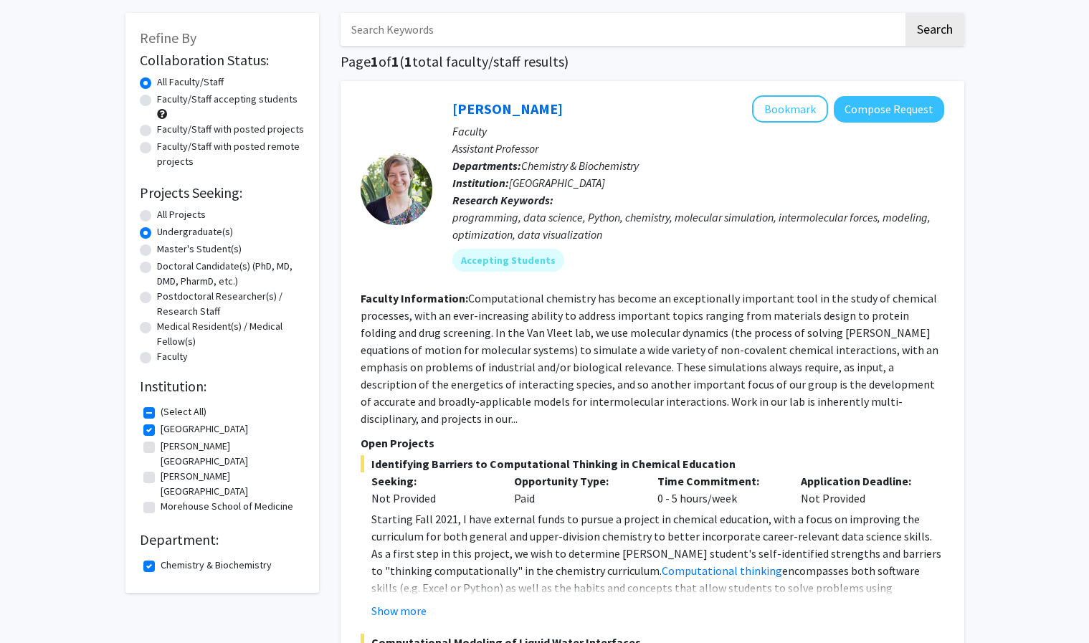
click at [152, 499] on fg-checkbox "Morehouse School of Medicine Morehouse School of Medicine" at bounding box center [222, 507] width 158 height 17
click at [161, 499] on label "Morehouse School of Medicine" at bounding box center [227, 506] width 133 height 15
click at [161, 499] on input "Morehouse School of Medicine" at bounding box center [165, 503] width 9 height 9
checkbox input "true"
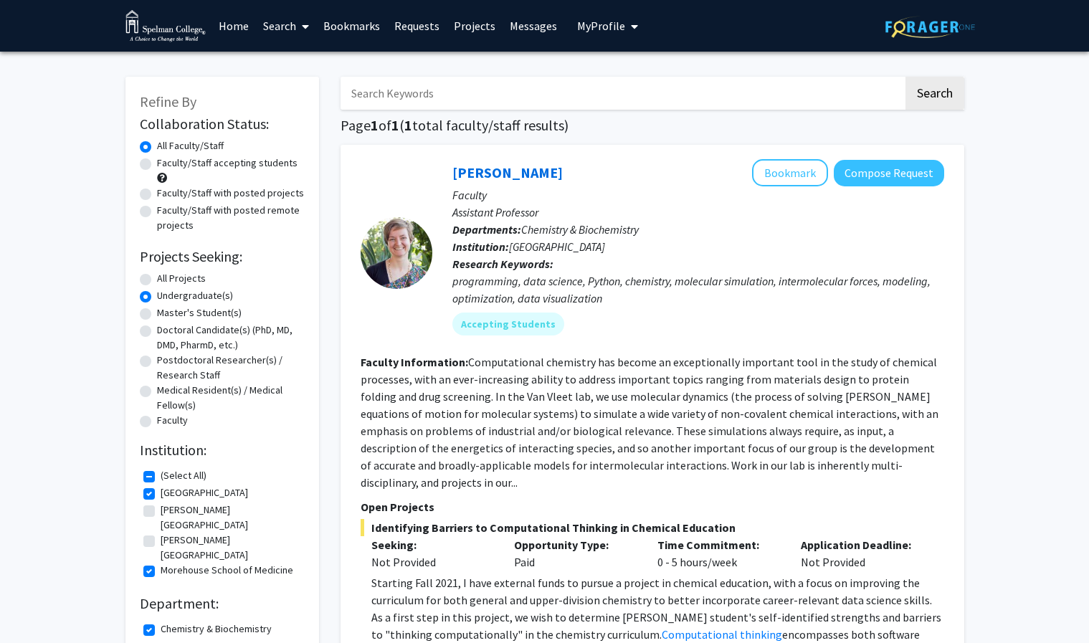
click at [161, 532] on label "[PERSON_NAME][GEOGRAPHIC_DATA]" at bounding box center [231, 547] width 140 height 30
click at [161, 532] on input "[PERSON_NAME][GEOGRAPHIC_DATA]" at bounding box center [165, 536] width 9 height 9
checkbox input "true"
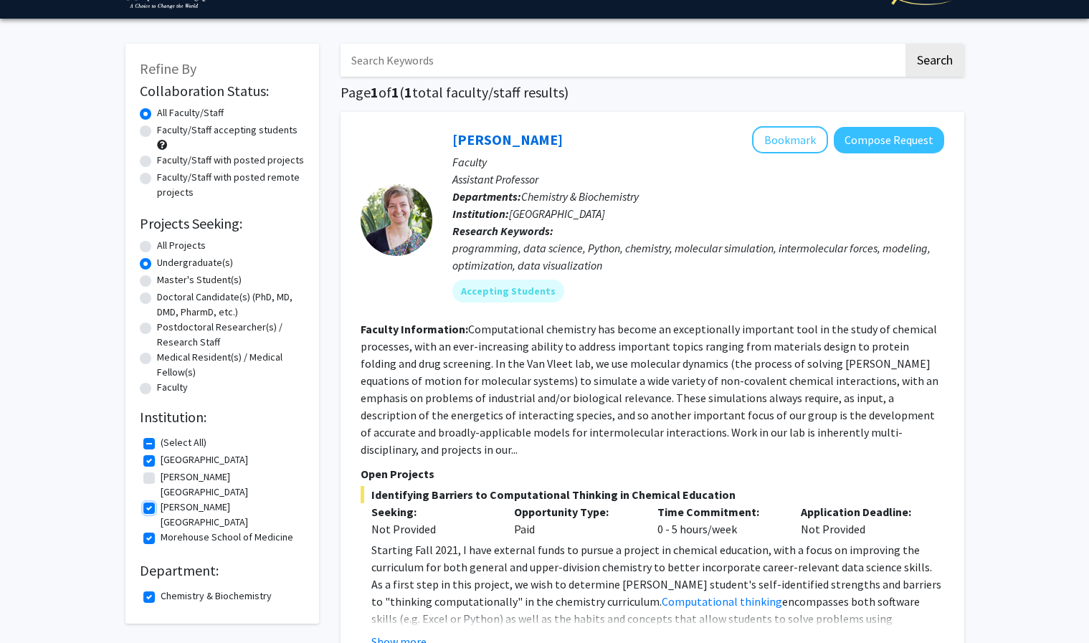
scroll to position [34, 0]
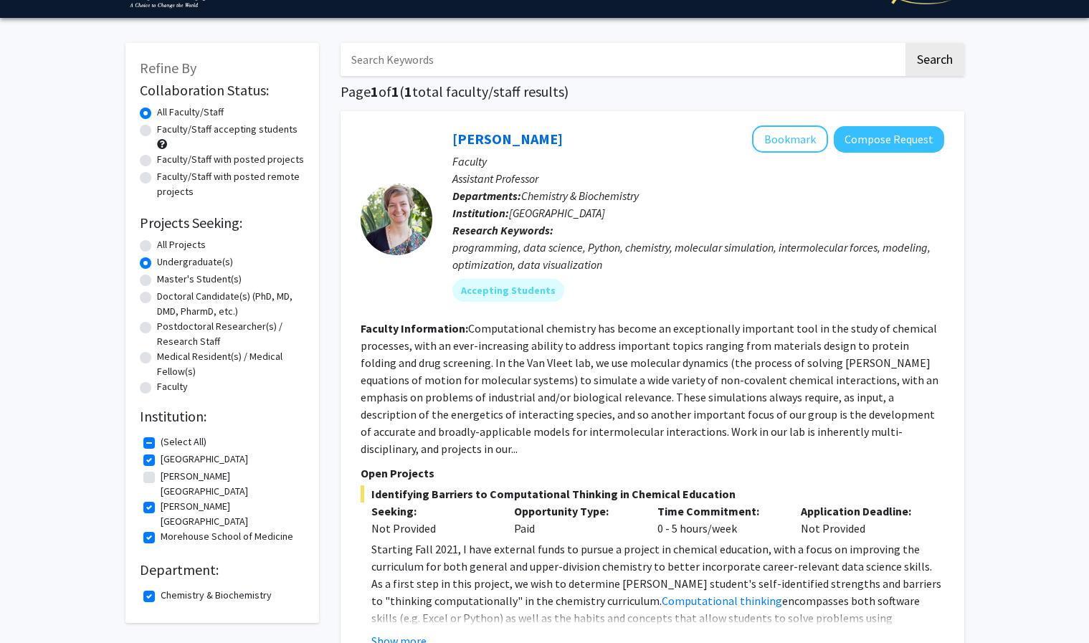
click at [157, 242] on label "All Projects" at bounding box center [181, 244] width 49 height 15
click at [157, 242] on input "All Projects" at bounding box center [161, 241] width 9 height 9
radio input "true"
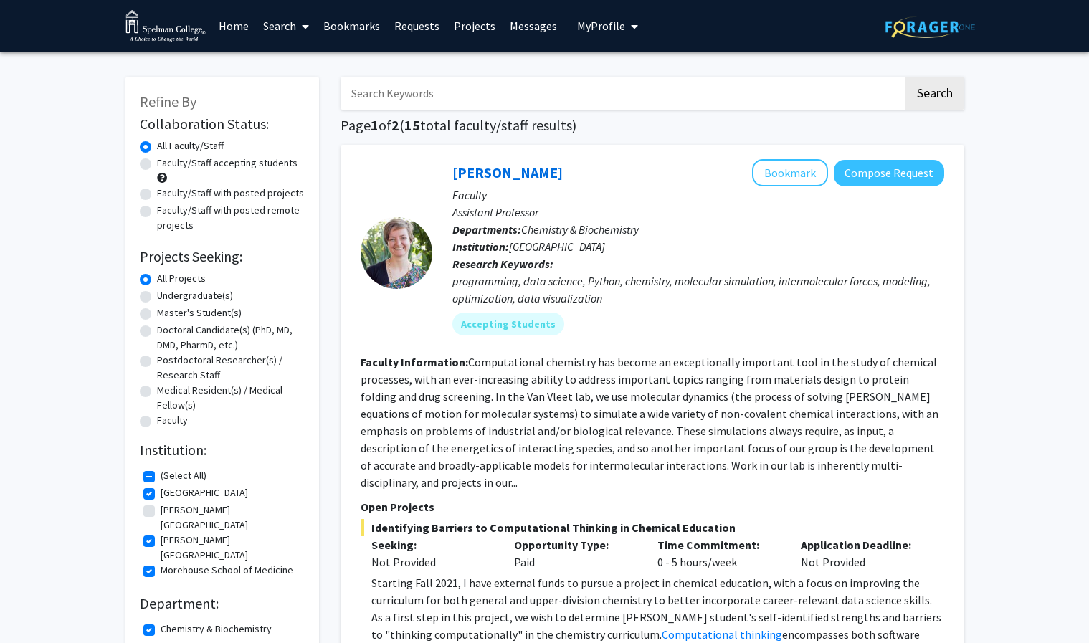
click at [161, 515] on label "[PERSON_NAME][GEOGRAPHIC_DATA]" at bounding box center [231, 517] width 140 height 30
click at [161, 512] on input "[PERSON_NAME][GEOGRAPHIC_DATA]" at bounding box center [165, 506] width 9 height 9
checkbox input "true"
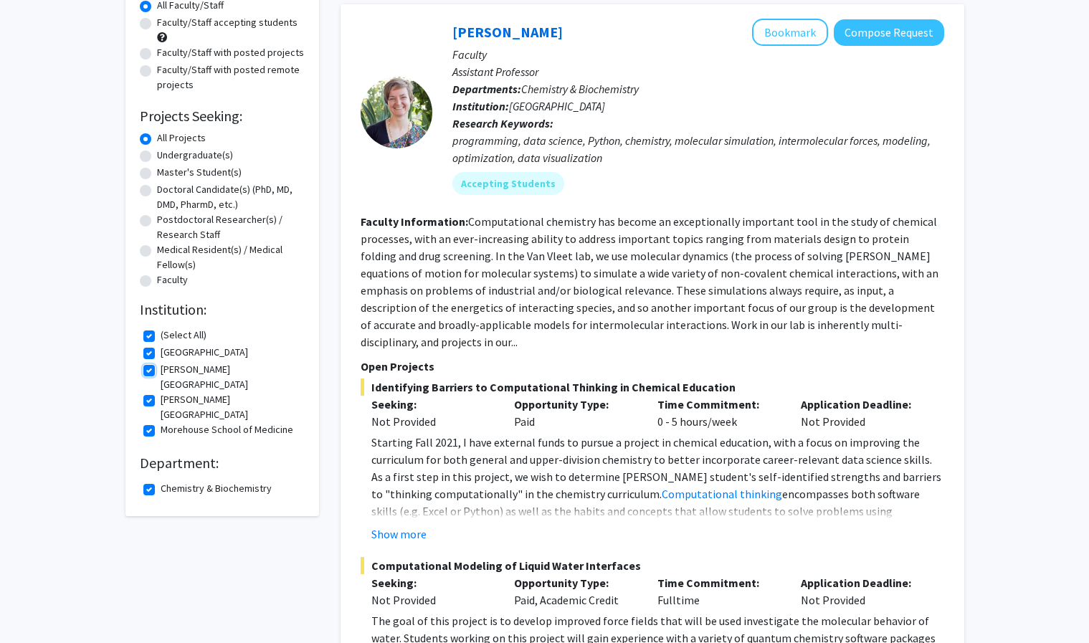
scroll to position [178, 0]
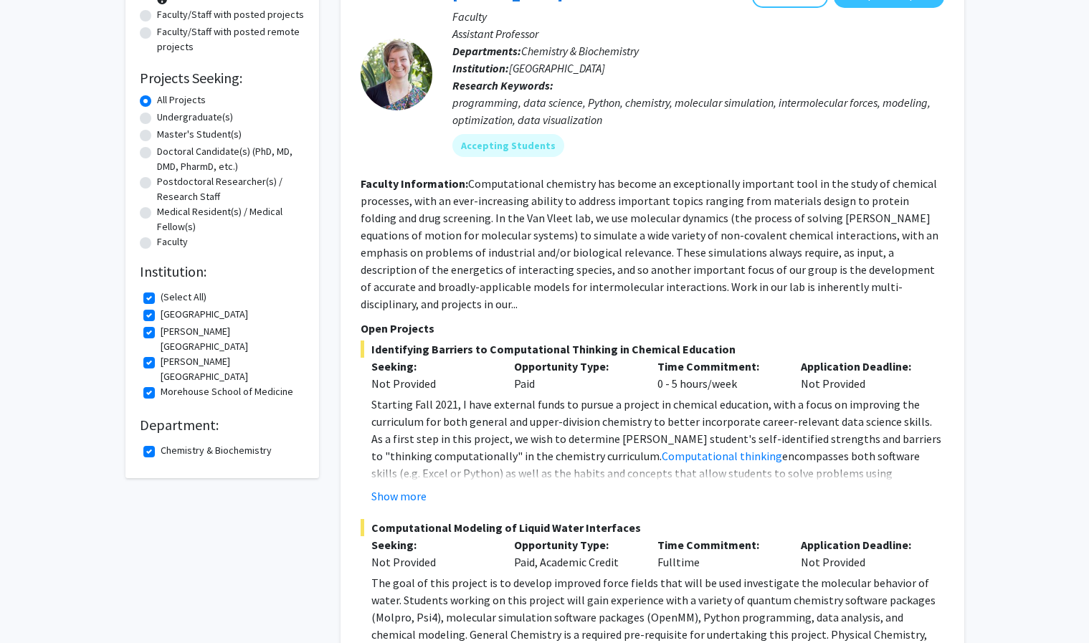
click at [161, 317] on label "[GEOGRAPHIC_DATA]" at bounding box center [204, 314] width 87 height 15
click at [161, 316] on input "[GEOGRAPHIC_DATA]" at bounding box center [165, 311] width 9 height 9
checkbox input "false"
checkbox input "true"
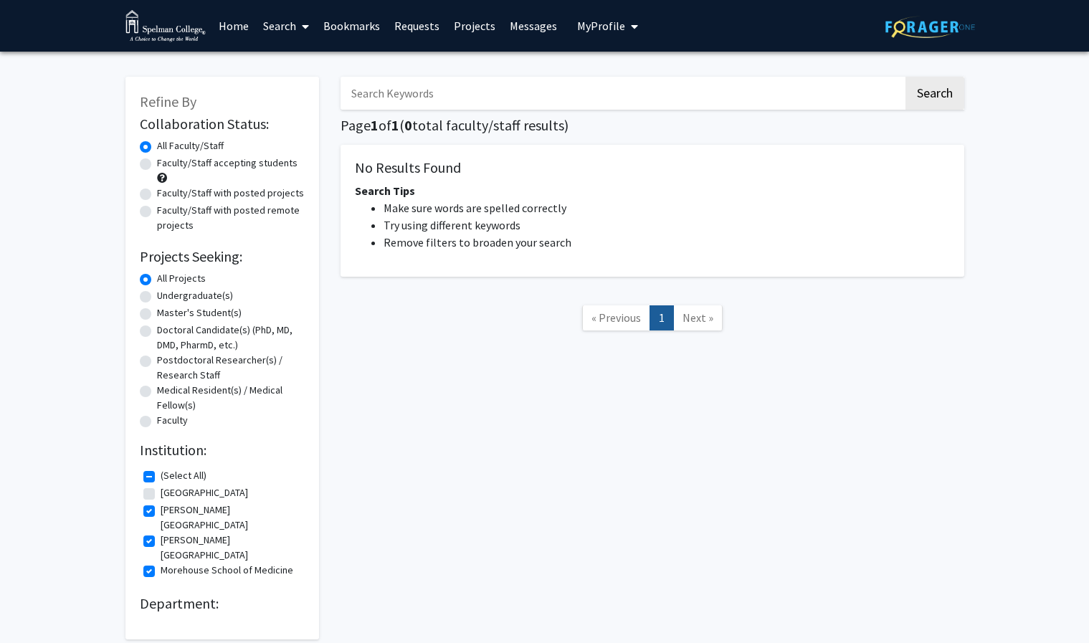
click at [157, 334] on label "Doctoral Candidate(s) (PhD, MD, DMD, PharmD, etc.)" at bounding box center [231, 337] width 148 height 30
click at [157, 332] on input "Doctoral Candidate(s) (PhD, MD, DMD, PharmD, etc.)" at bounding box center [161, 326] width 9 height 9
radio input "true"
click at [157, 283] on label "All Projects" at bounding box center [181, 278] width 49 height 15
click at [157, 280] on input "All Projects" at bounding box center [161, 275] width 9 height 9
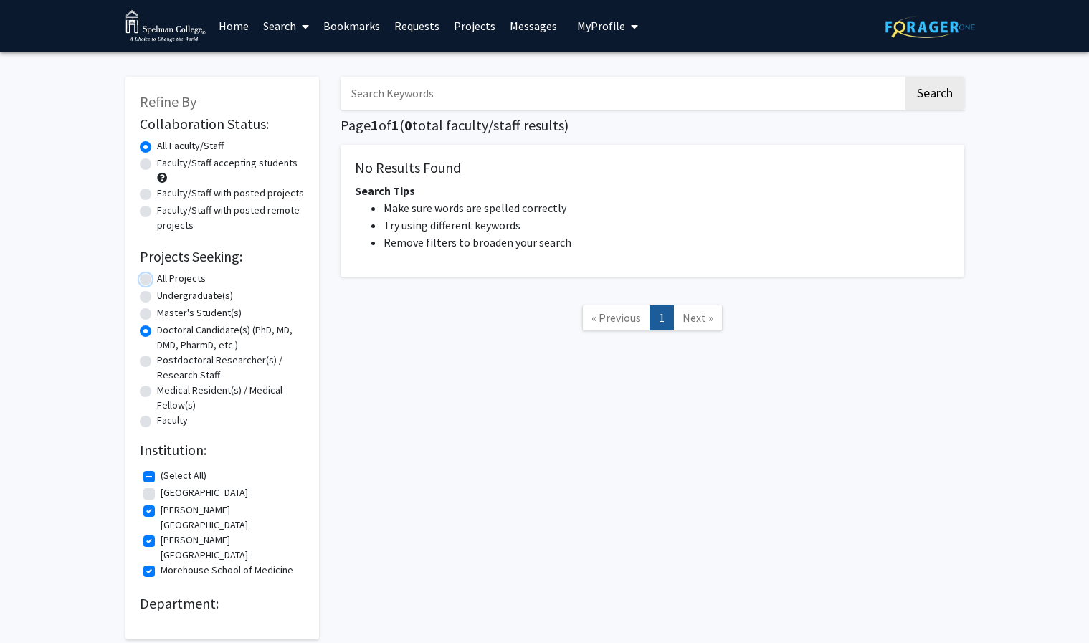
radio input "true"
click at [161, 482] on label "(Select All)" at bounding box center [184, 475] width 46 height 15
click at [161, 477] on input "(Select All)" at bounding box center [165, 472] width 9 height 9
checkbox input "false"
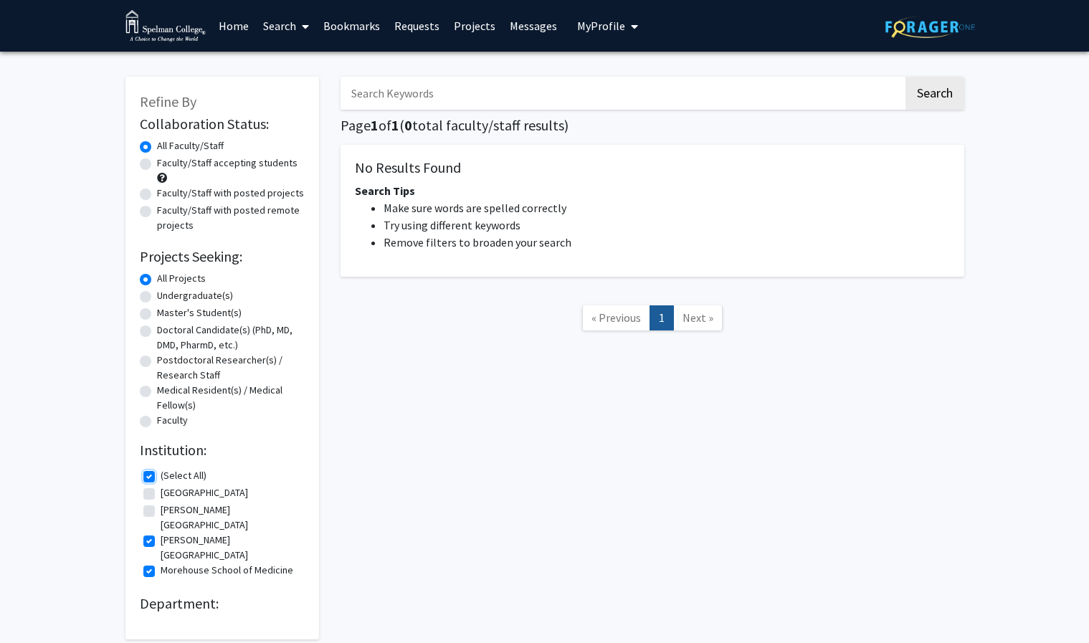
checkbox input "false"
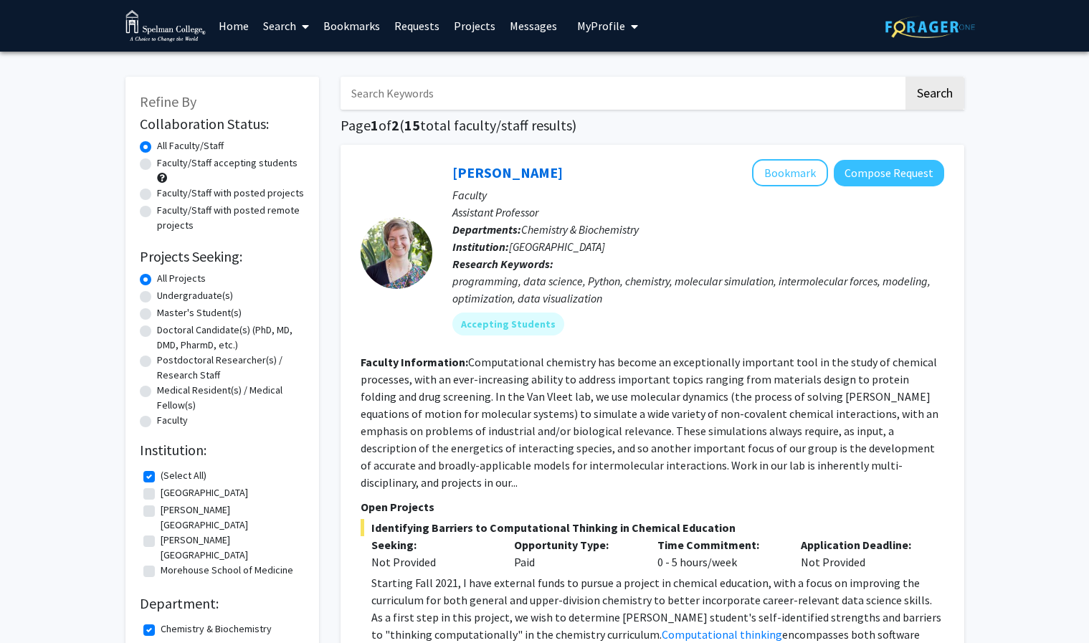
click at [161, 479] on label "(Select All)" at bounding box center [184, 475] width 46 height 15
click at [161, 477] on input "(Select All)" at bounding box center [165, 472] width 9 height 9
checkbox input "true"
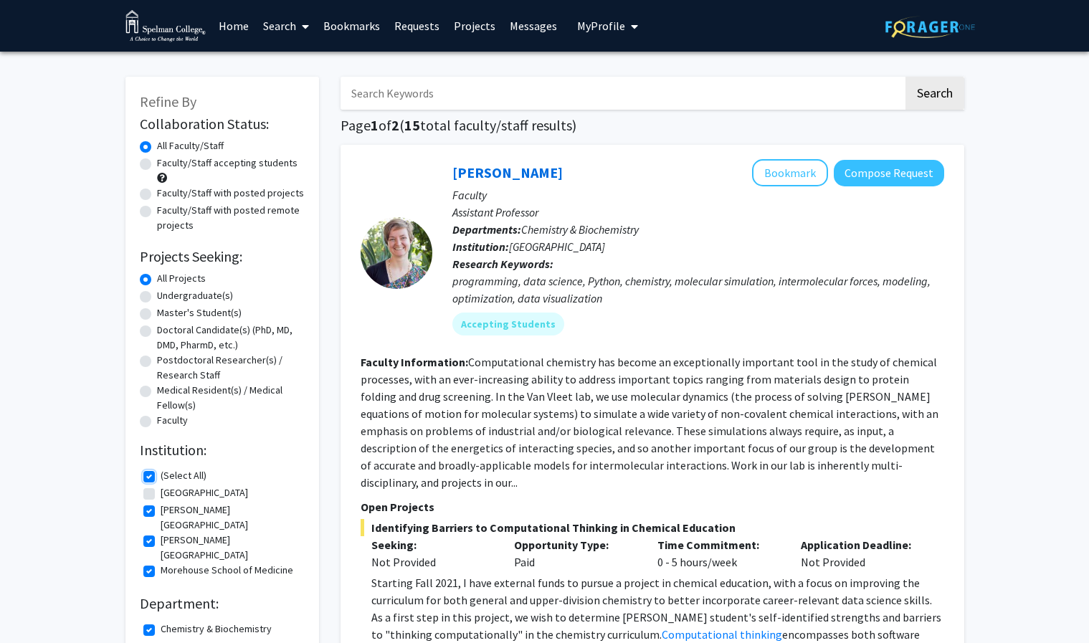
checkbox input "true"
click at [584, 32] on span "My Profile" at bounding box center [601, 26] width 48 height 14
click at [652, 76] on span "View Profile" at bounding box center [666, 83] width 87 height 16
click at [602, 25] on span "My Profile" at bounding box center [601, 26] width 48 height 14
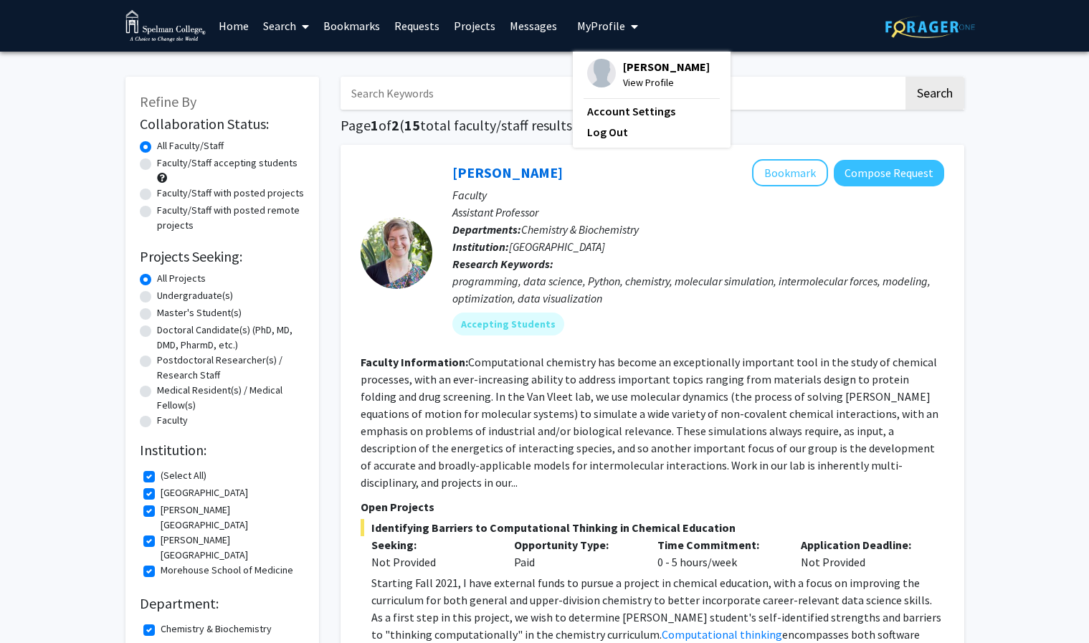
click at [664, 67] on span "Ashley Madden" at bounding box center [666, 67] width 87 height 16
click at [636, 39] on button "My Profile" at bounding box center [608, 26] width 70 height 52
click at [722, 176] on div "Mary Van Vleet Bookmark Compose Request" at bounding box center [698, 172] width 492 height 27
click at [602, 38] on button "My Profile" at bounding box center [608, 26] width 70 height 52
click at [644, 75] on span "View Profile" at bounding box center [666, 83] width 87 height 16
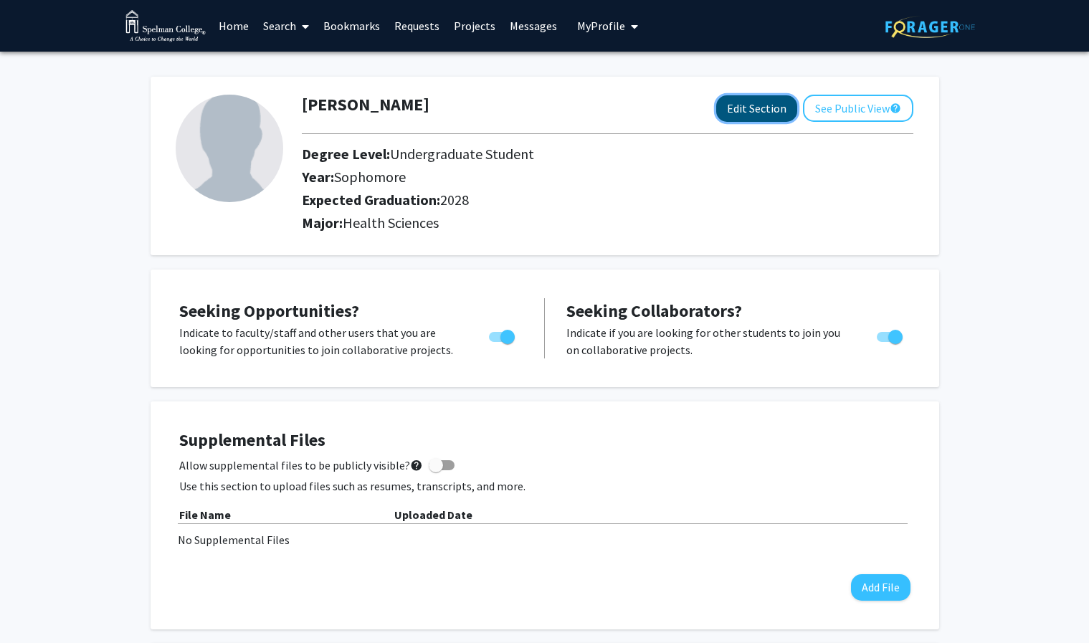
click at [745, 113] on button "Edit Section" at bounding box center [756, 108] width 81 height 27
select select "sophomore"
select select "2028"
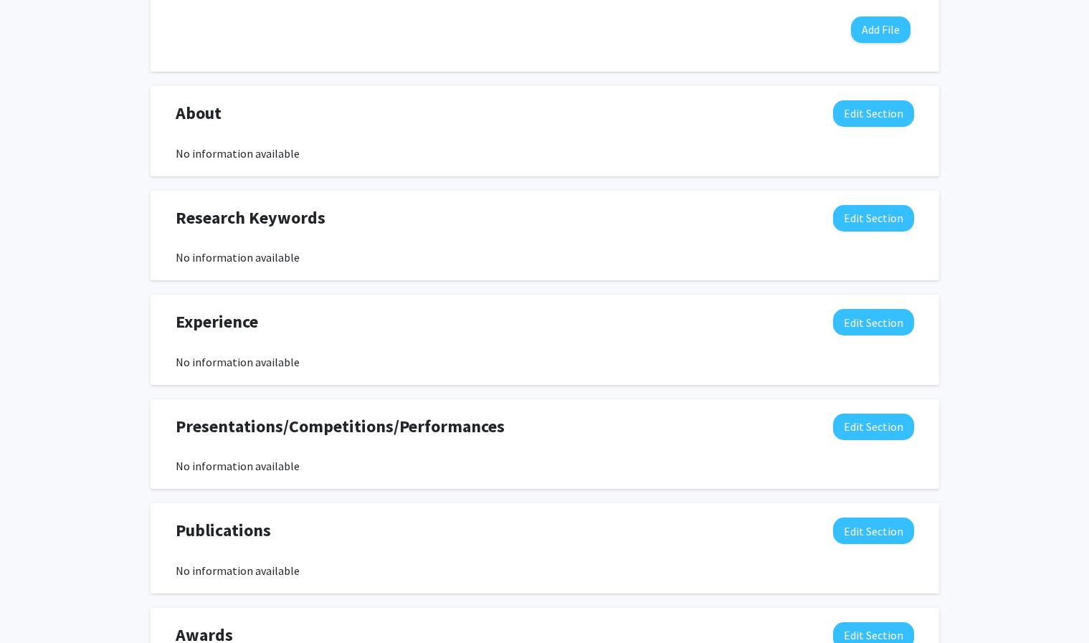
scroll to position [798, 0]
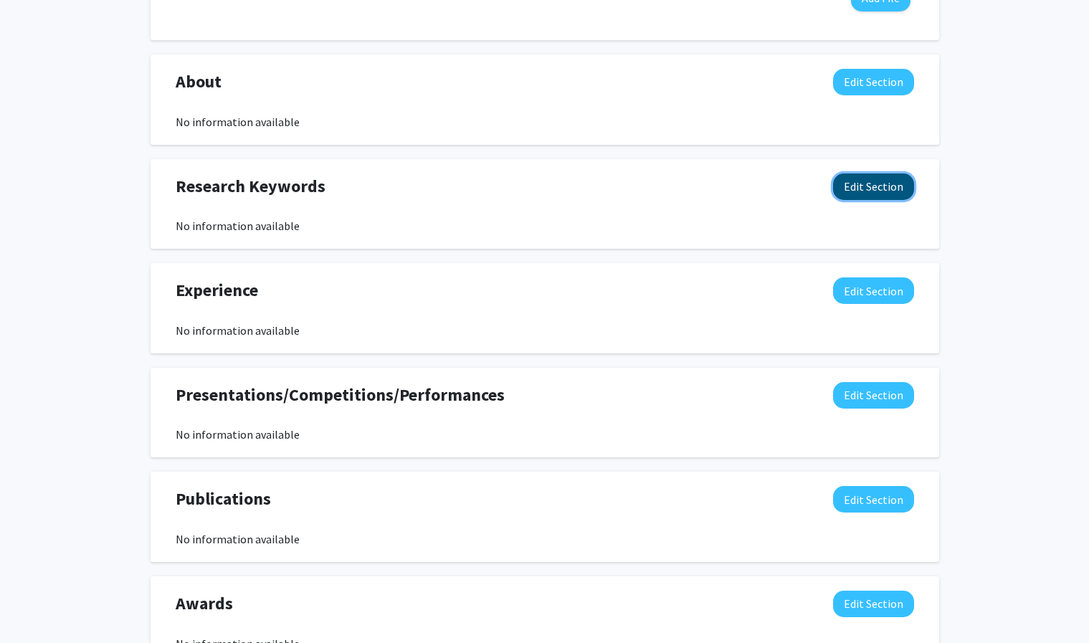
click at [861, 196] on button "Edit Section" at bounding box center [873, 186] width 81 height 27
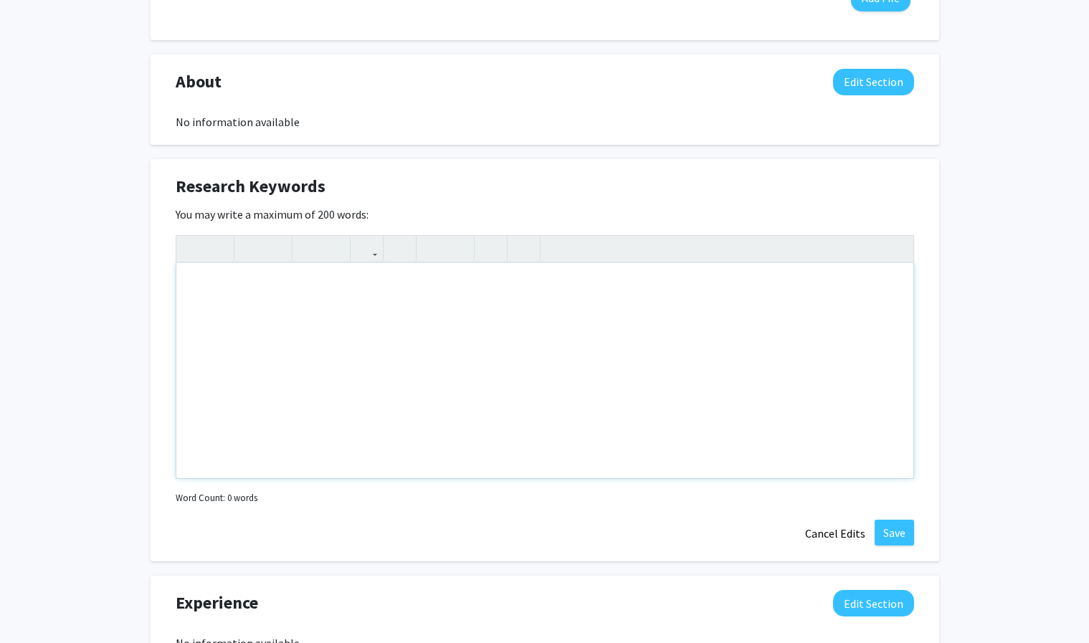
click at [421, 279] on div "Note to users with screen readers: Please deactivate our accessibility plugin f…" at bounding box center [544, 370] width 737 height 215
type textarea "E"
type textarea "L"
type textarea "A"
click at [190, 286] on div "Cystic fibrosis, extreme heat, PM 2.5" at bounding box center [544, 370] width 737 height 215
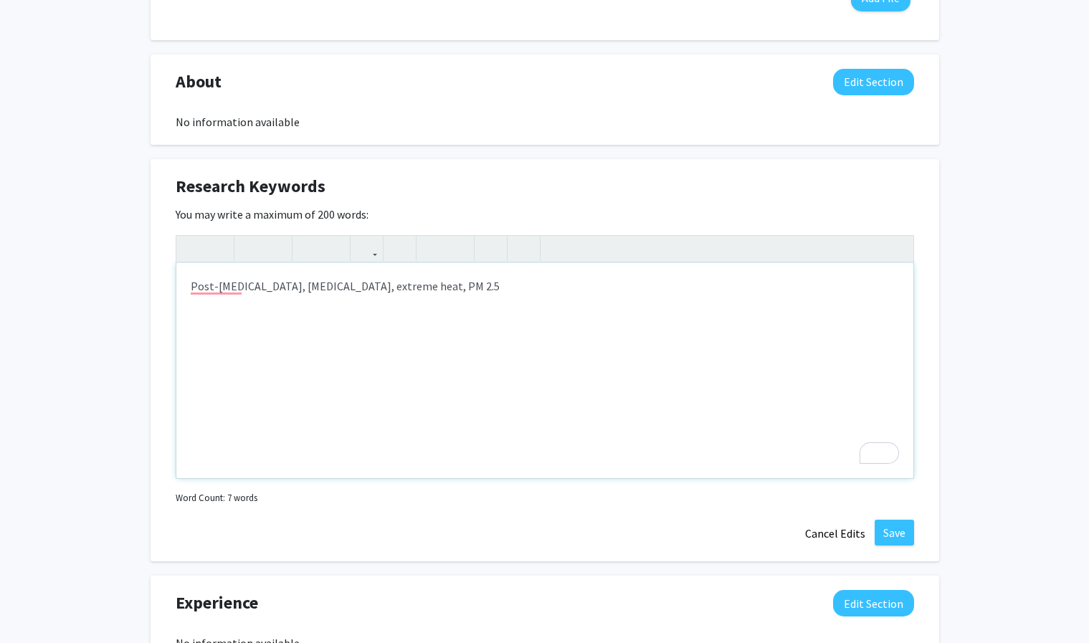
click at [217, 288] on div "Post-Covid, Cystic fibrosis, extreme heat, PM 2.5" at bounding box center [544, 370] width 737 height 215
click at [188, 282] on div "Post-COVID, Cystic fibrosis, extreme heat, PM 2.5" at bounding box center [544, 370] width 737 height 215
type textarea "Asthma, Post-COVID, Cystic fibrosis, extreme heat, PM 2.5"
